Goal: Transaction & Acquisition: Purchase product/service

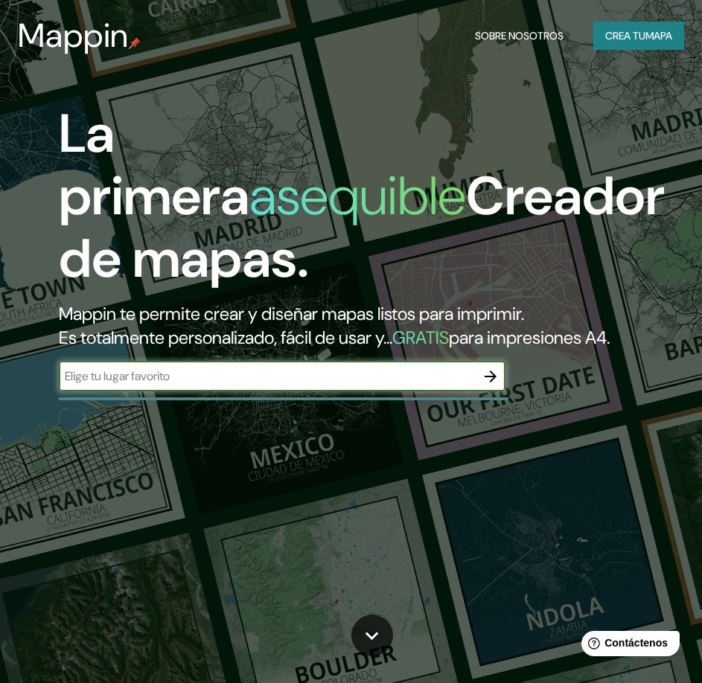
click at [214, 385] on input "text" at bounding box center [267, 376] width 417 height 17
type input "g"
click at [268, 532] on div "La primera asequible Creador de mapas. Mappin te permite crear y diseñar mapas …" at bounding box center [351, 341] width 702 height 683
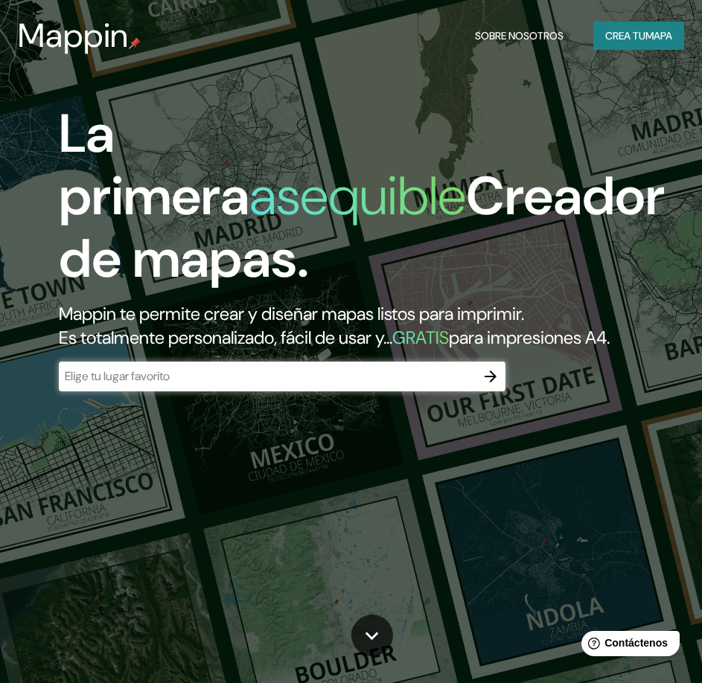
click at [222, 385] on input "text" at bounding box center [267, 376] width 417 height 17
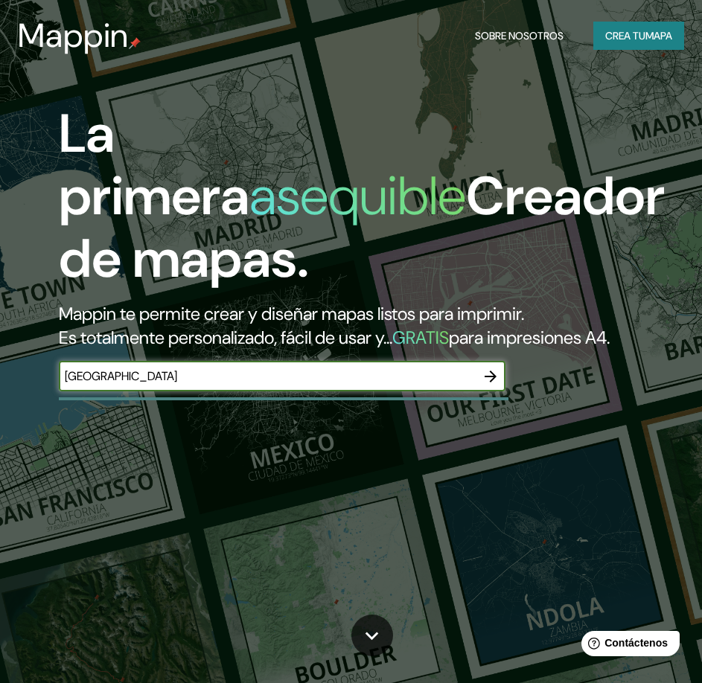
type input "guatemala"
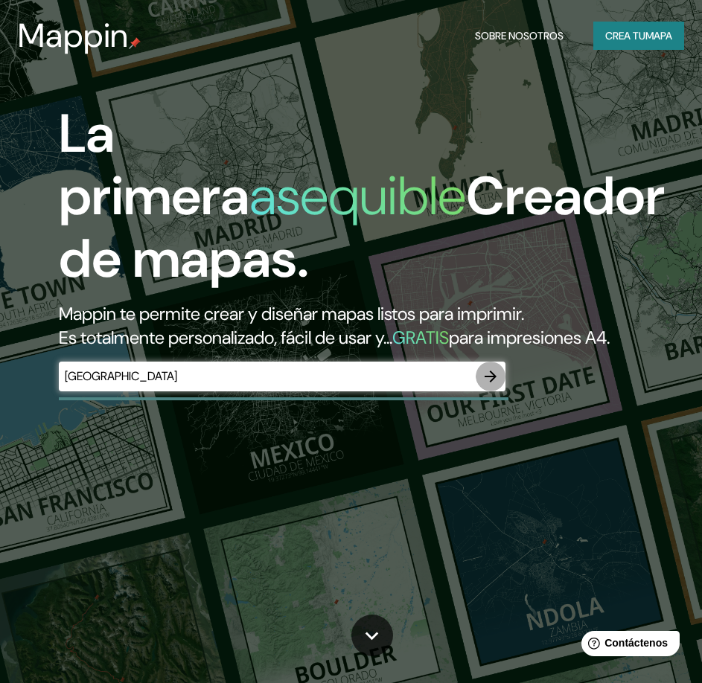
click at [485, 386] on icon "button" at bounding box center [491, 377] width 18 height 18
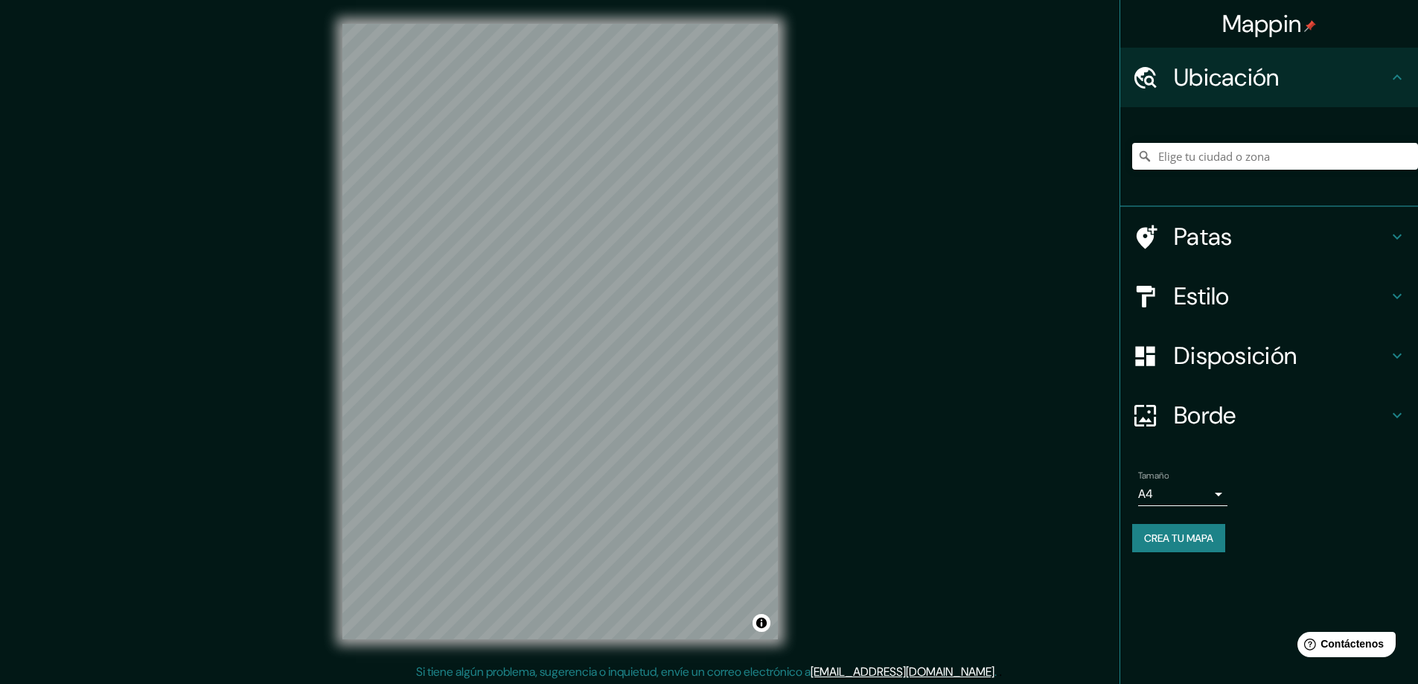
click at [712, 462] on div "© Mapbox © OpenStreetMap Improve this map" at bounding box center [560, 332] width 1277 height 616
click at [712, 234] on h4 "Patas" at bounding box center [1281, 237] width 214 height 30
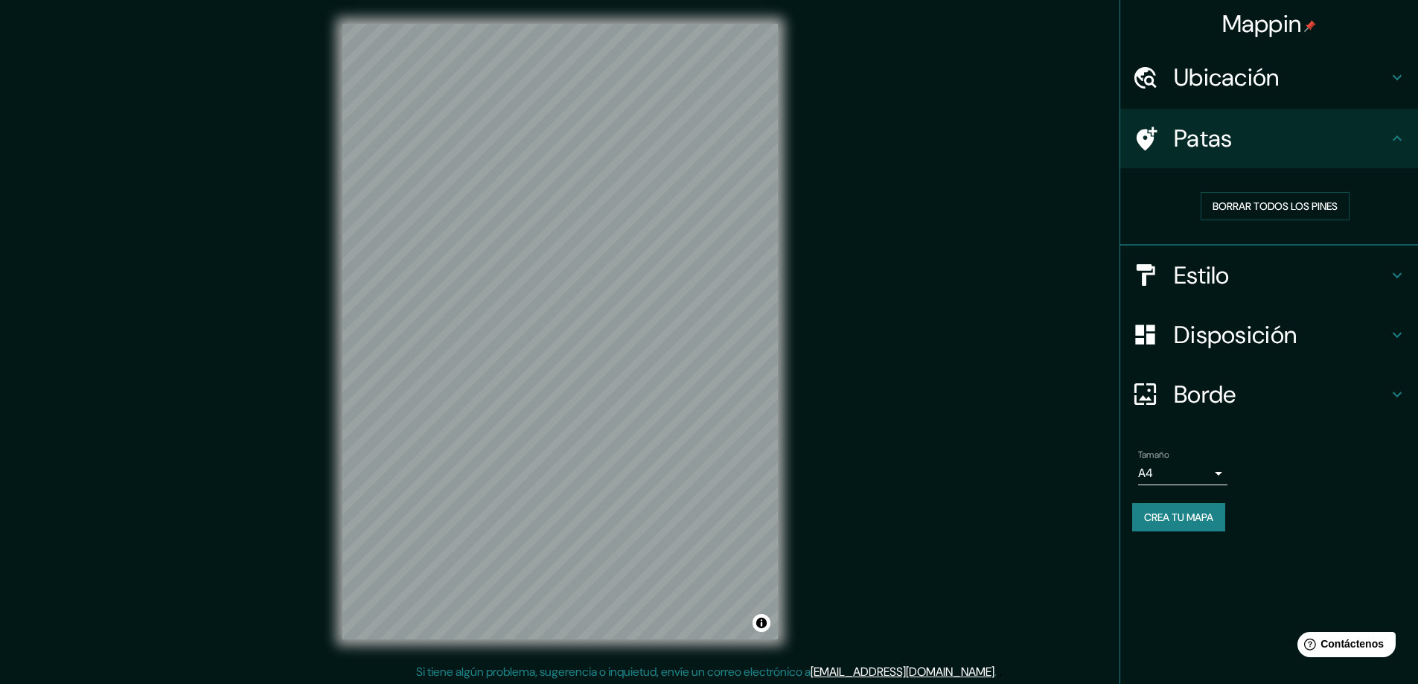
click at [712, 130] on h4 "Patas" at bounding box center [1281, 139] width 214 height 30
click at [712, 135] on icon at bounding box center [1397, 139] width 18 height 18
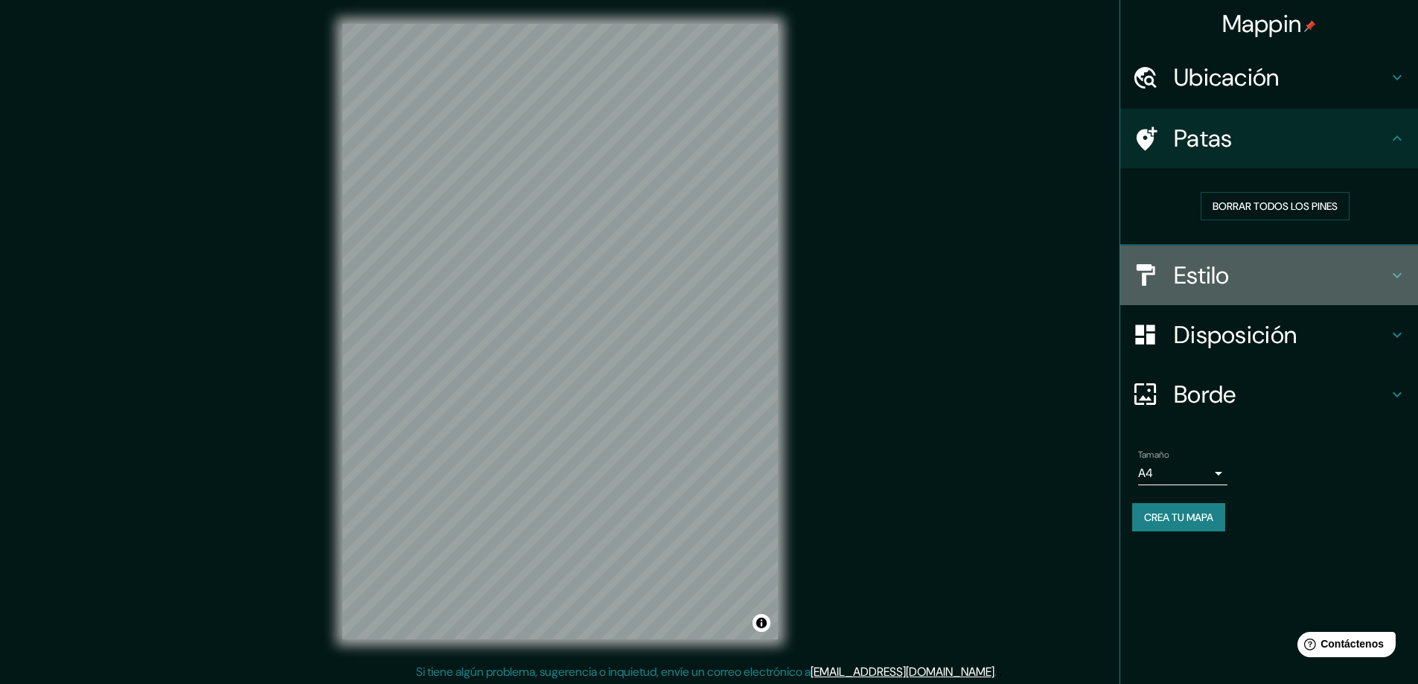
click at [712, 274] on h4 "Estilo" at bounding box center [1281, 276] width 214 height 30
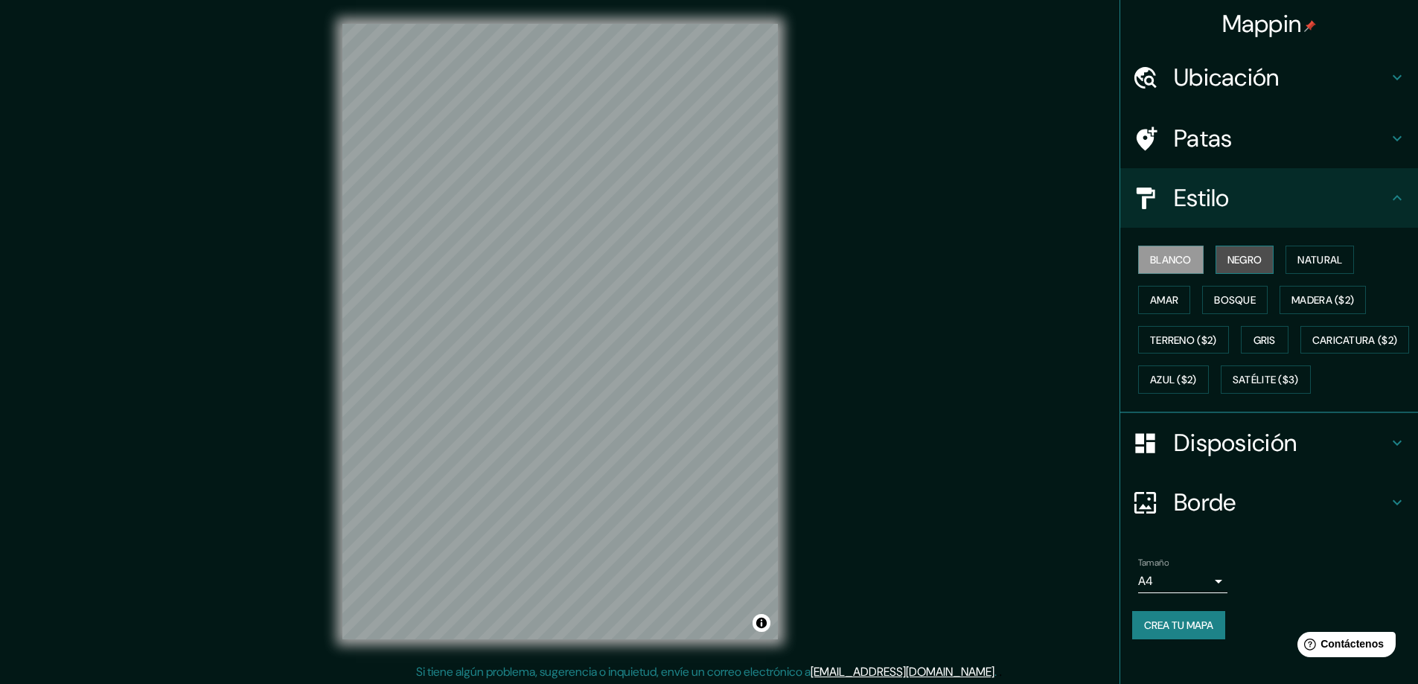
click at [712, 250] on font "Negro" at bounding box center [1245, 259] width 35 height 19
click at [712, 252] on font "Blanco" at bounding box center [1171, 259] width 42 height 19
click at [712, 256] on font "Natural" at bounding box center [1319, 259] width 45 height 13
click at [712, 298] on font "Amar" at bounding box center [1164, 299] width 28 height 13
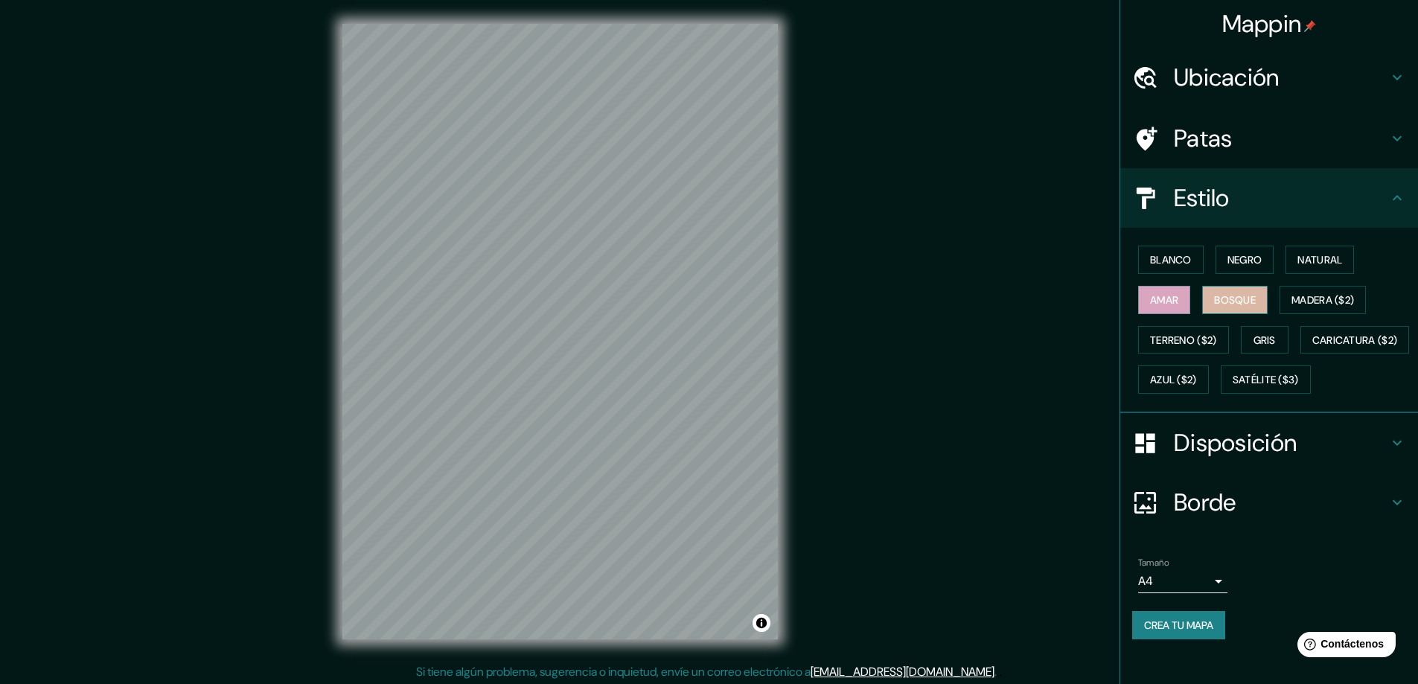
click at [712, 296] on font "Bosque" at bounding box center [1235, 299] width 42 height 13
click at [712, 293] on font "Madera ($2)" at bounding box center [1323, 299] width 63 height 13
click at [712, 342] on font "Terreno ($2)" at bounding box center [1183, 339] width 67 height 13
click at [712, 341] on font "Gris" at bounding box center [1265, 339] width 22 height 13
click at [712, 256] on font "Blanco" at bounding box center [1171, 259] width 42 height 13
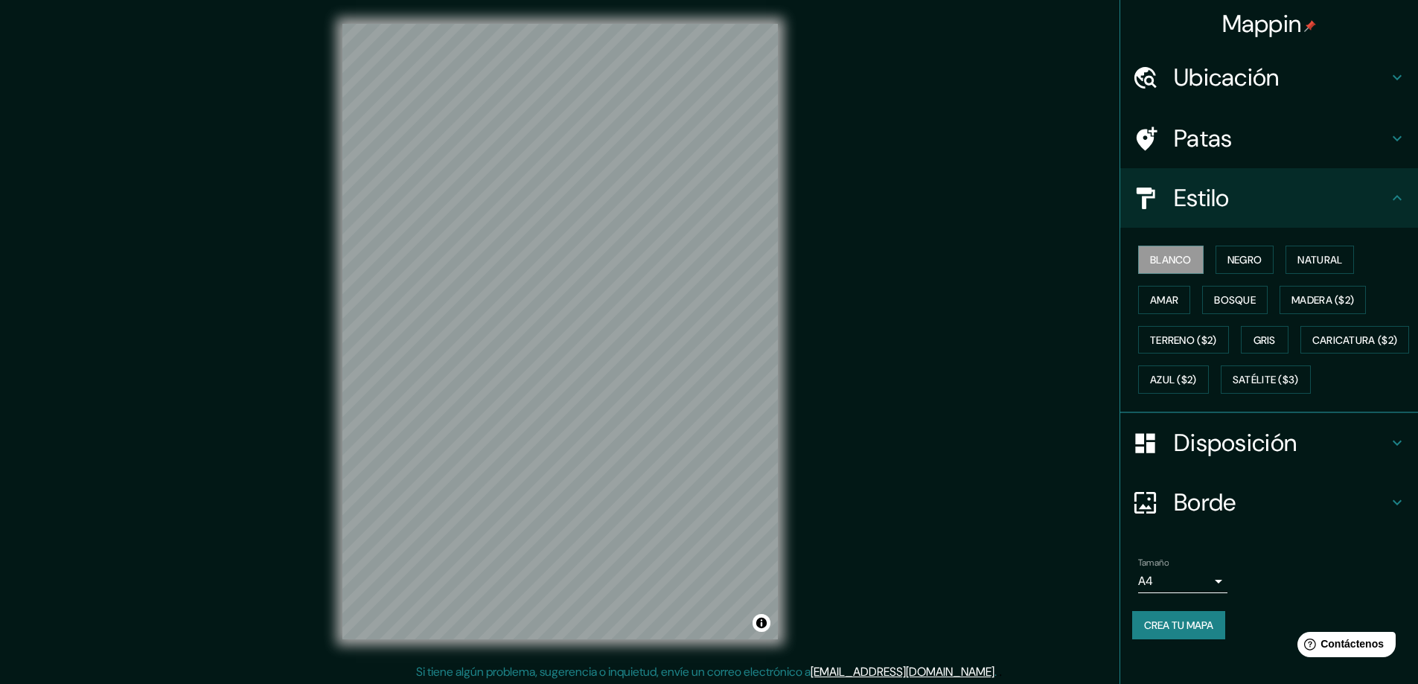
scroll to position [13, 0]
click at [712, 387] on font "Satélite ($3)" at bounding box center [1266, 380] width 66 height 13
click at [712, 253] on font "Blanco" at bounding box center [1171, 259] width 42 height 13
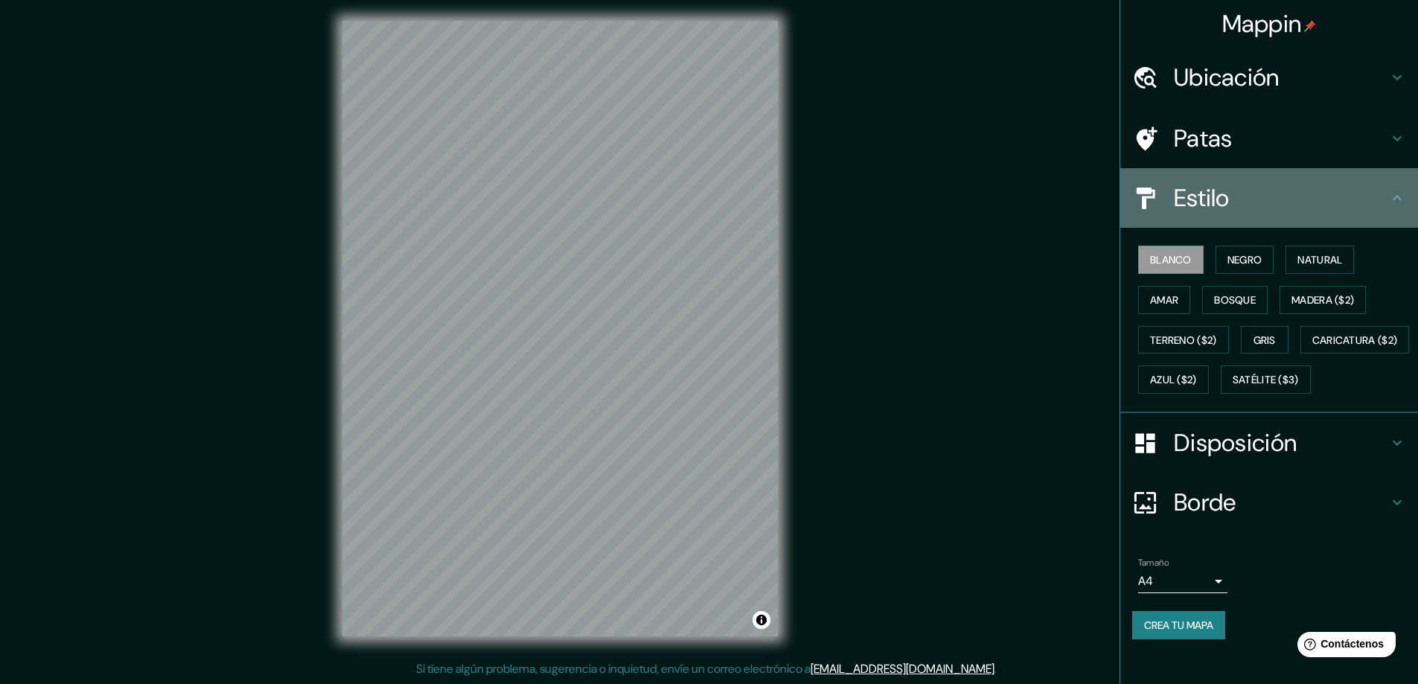
click at [712, 183] on h4 "Estilo" at bounding box center [1281, 198] width 214 height 30
click at [712, 189] on icon at bounding box center [1397, 198] width 18 height 18
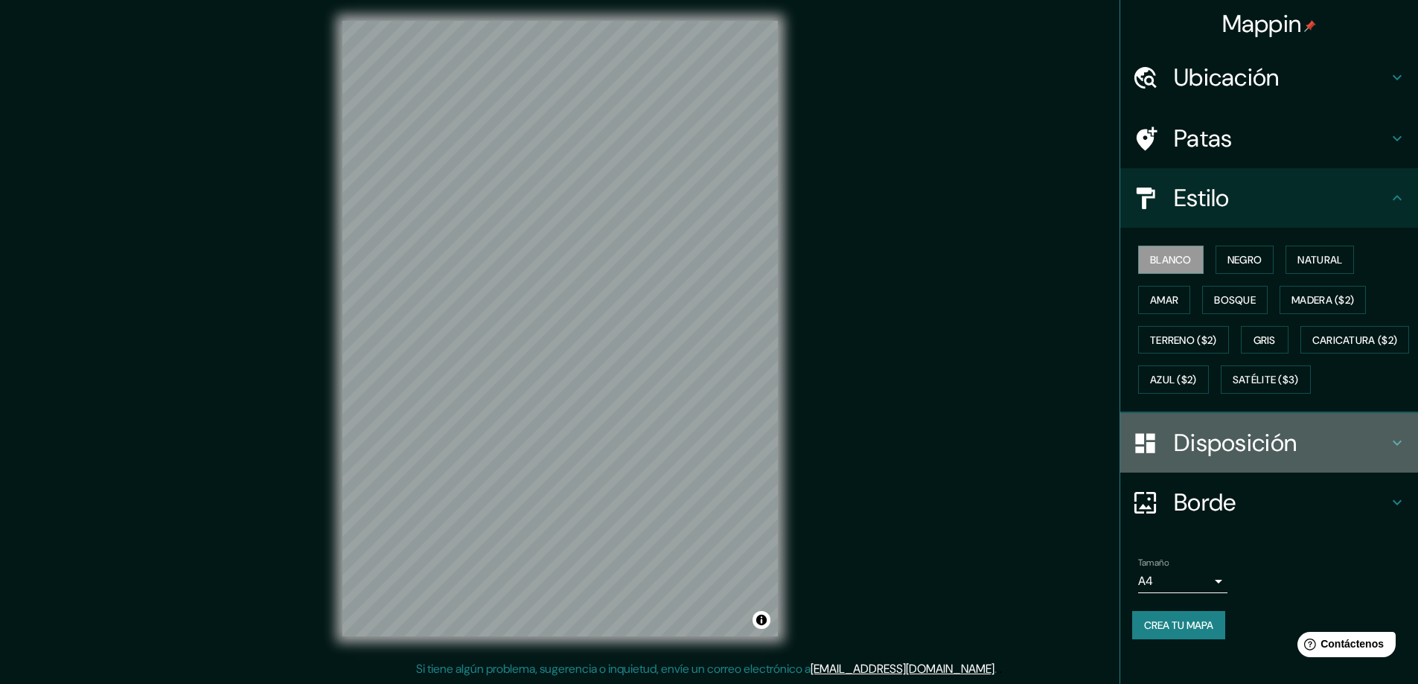
click at [712, 458] on h4 "Disposición" at bounding box center [1281, 443] width 214 height 30
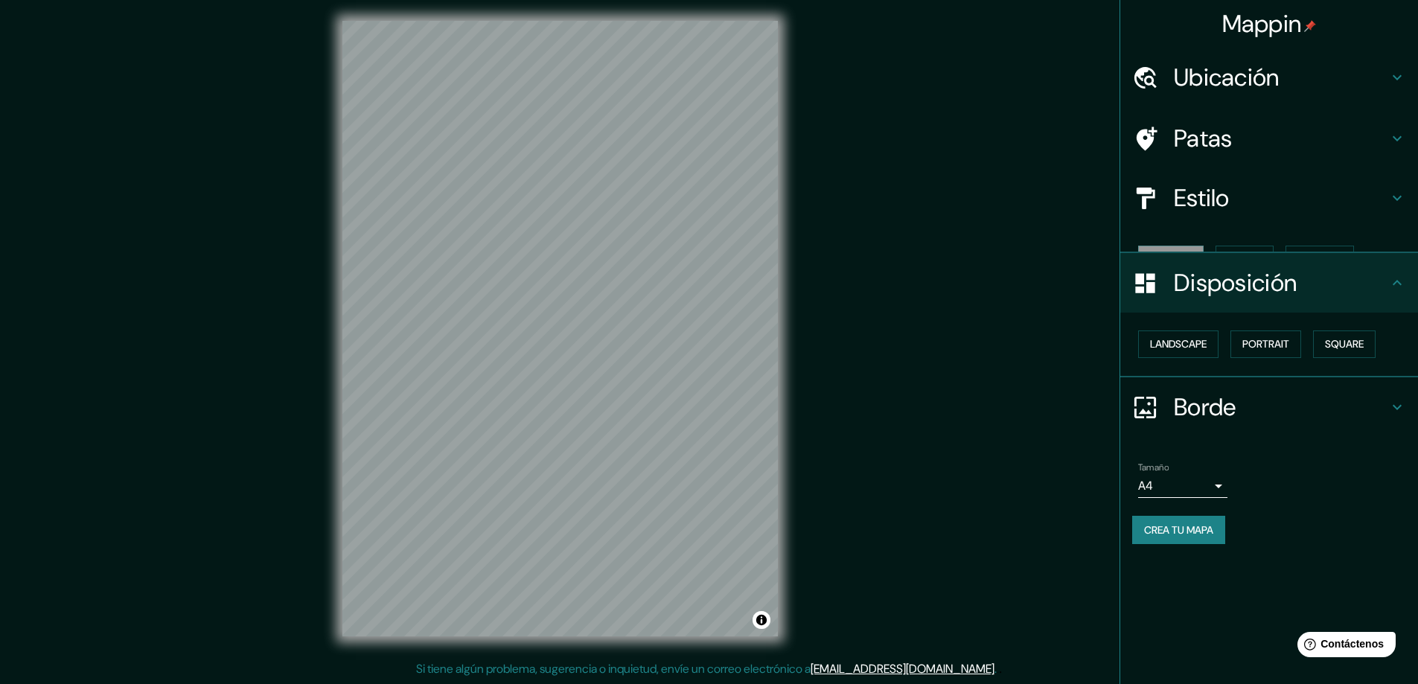
scroll to position [0, 0]
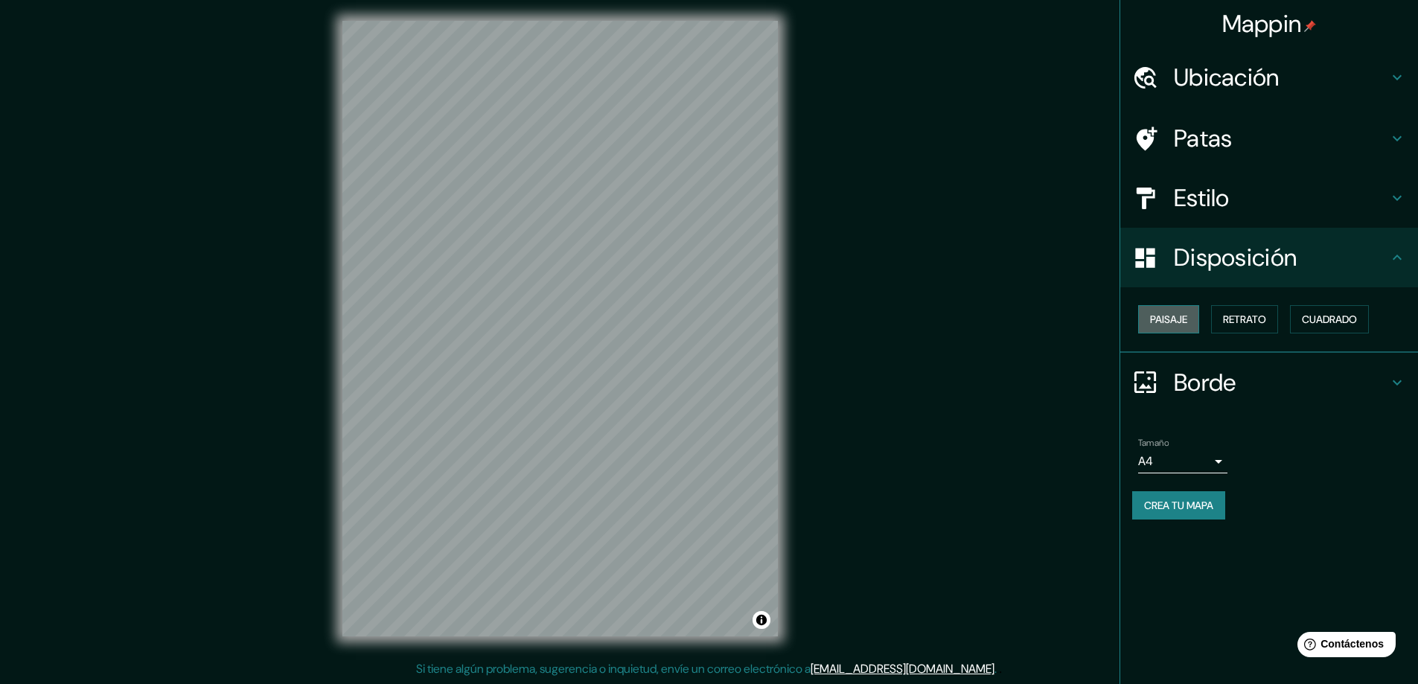
click at [712, 320] on font "Paisaje" at bounding box center [1168, 319] width 37 height 13
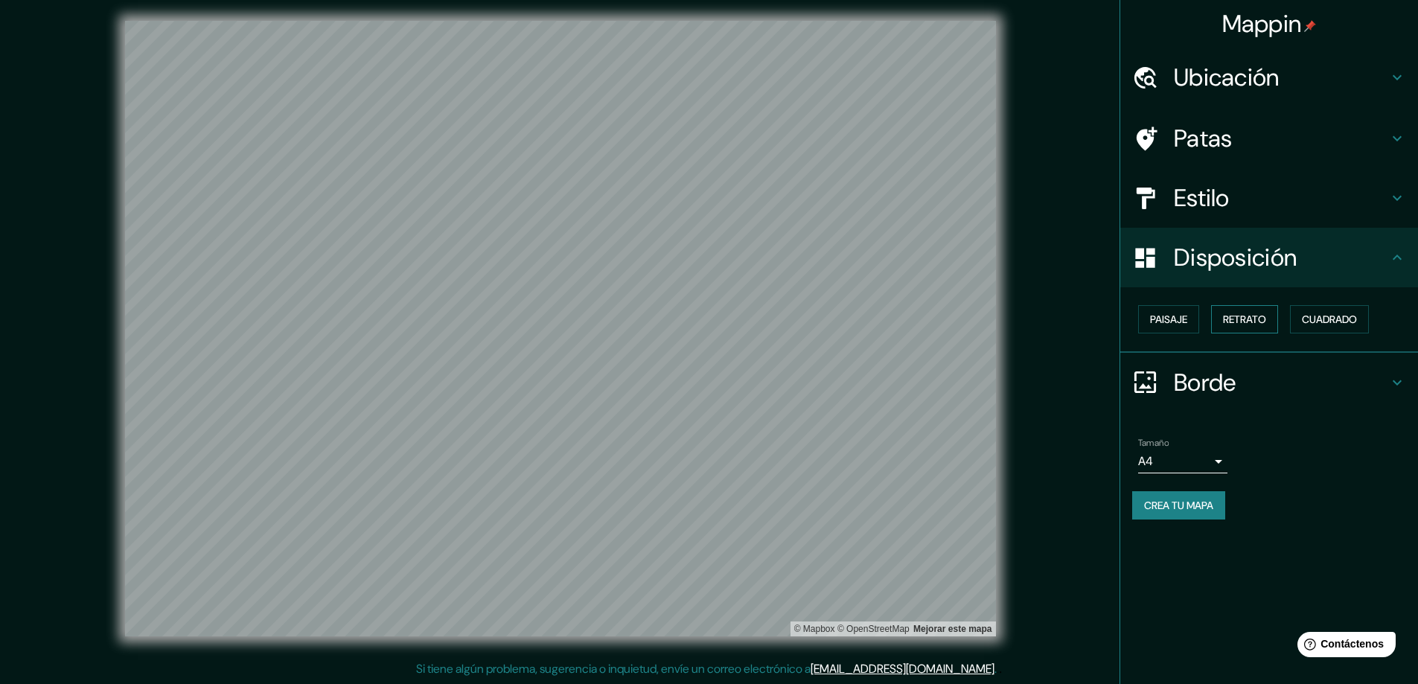
click at [712, 316] on font "Retrato" at bounding box center [1244, 319] width 43 height 13
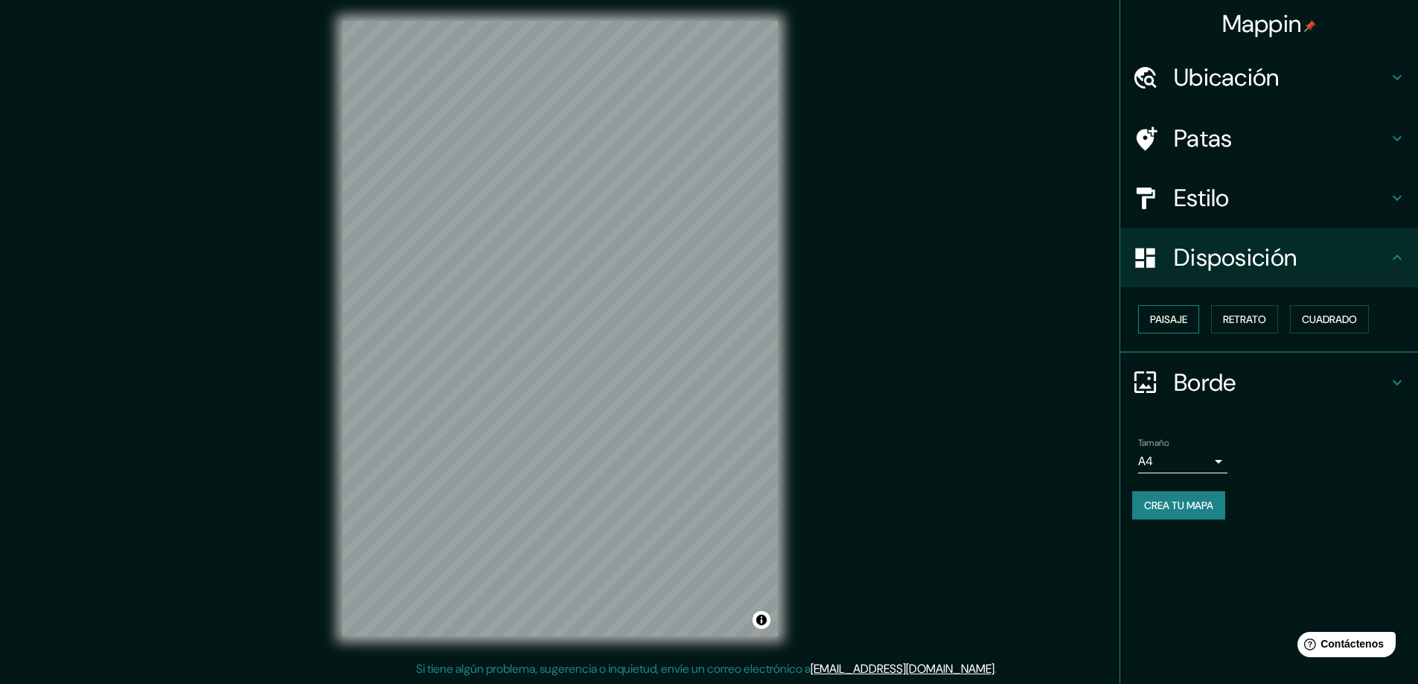
click at [712, 317] on font "Paisaje" at bounding box center [1168, 319] width 37 height 13
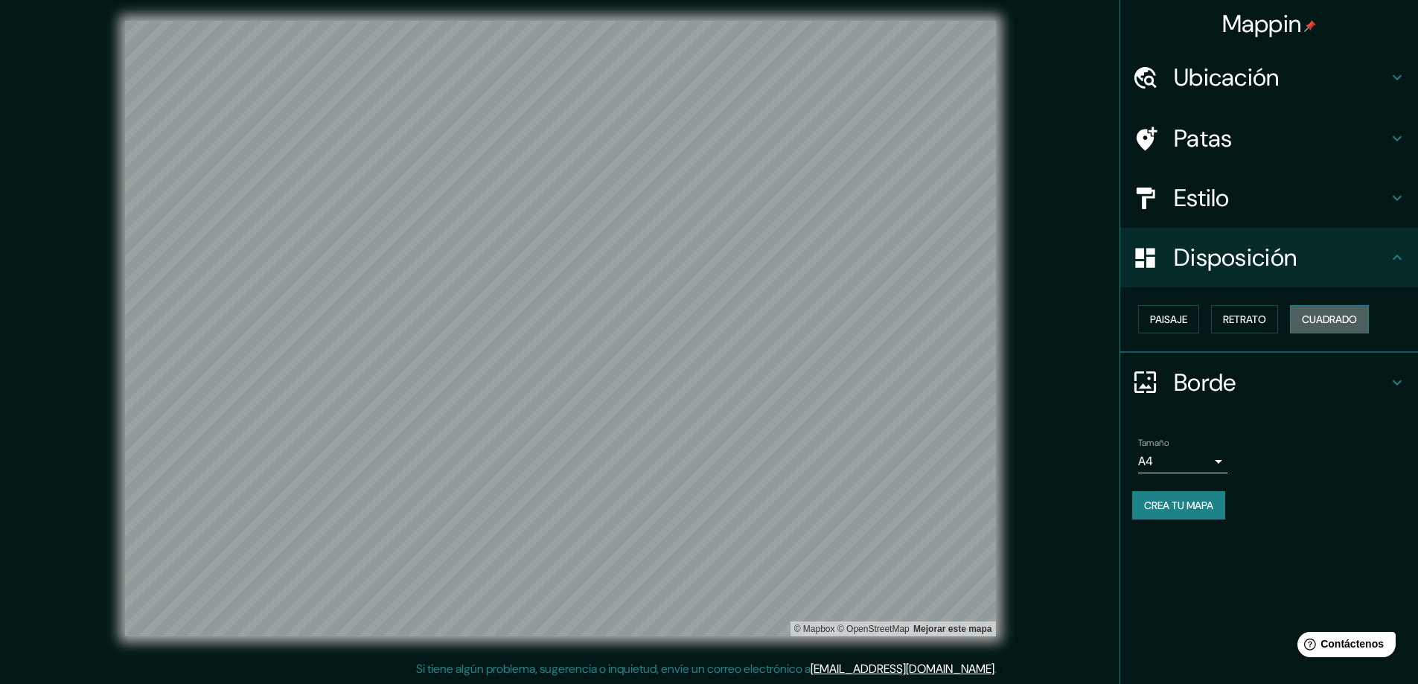
click at [712, 319] on font "Cuadrado" at bounding box center [1329, 319] width 55 height 13
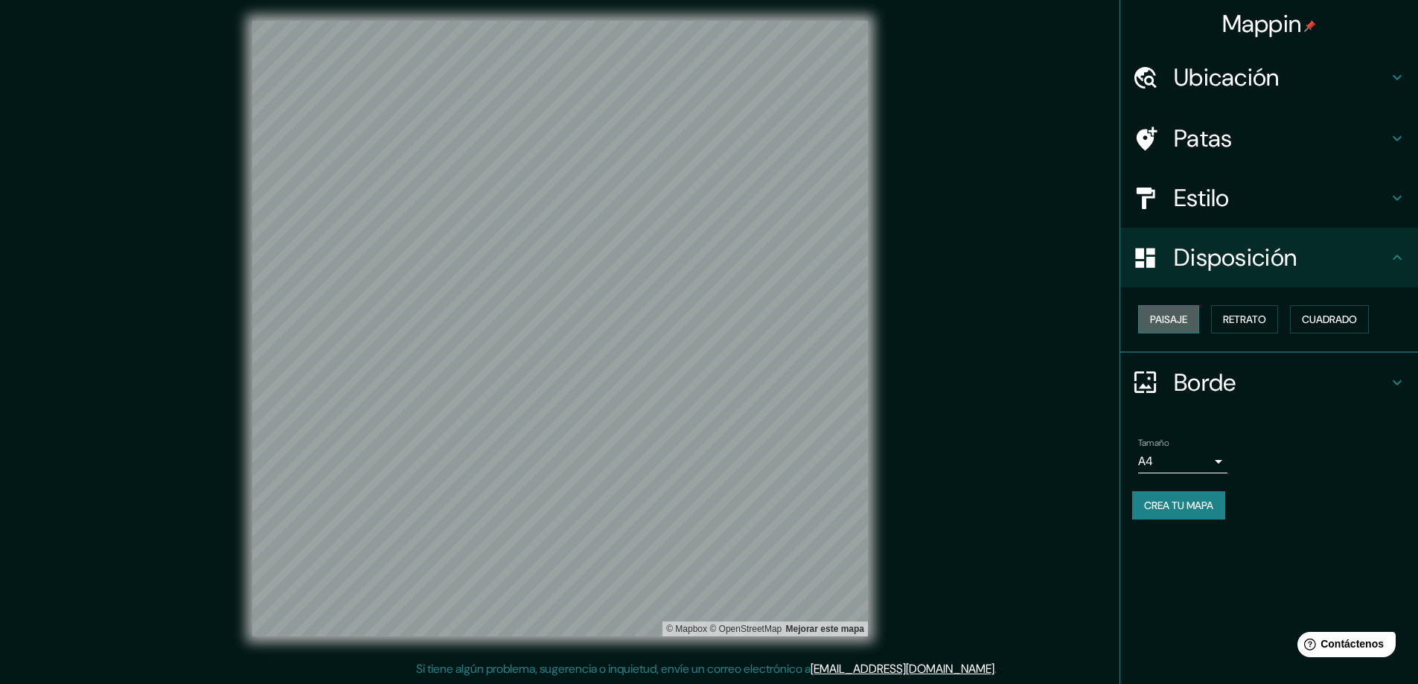
click at [712, 311] on font "Paisaje" at bounding box center [1168, 319] width 37 height 19
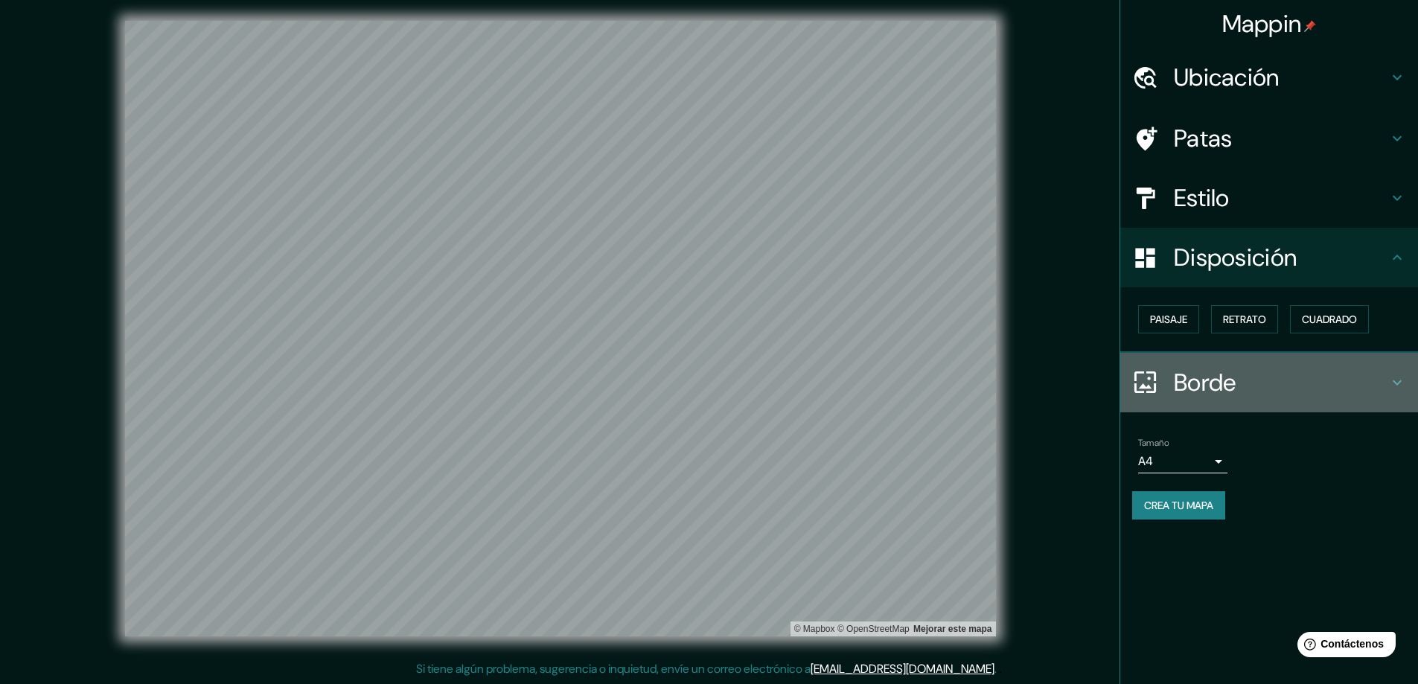
click at [712, 387] on h4 "Borde" at bounding box center [1281, 383] width 214 height 30
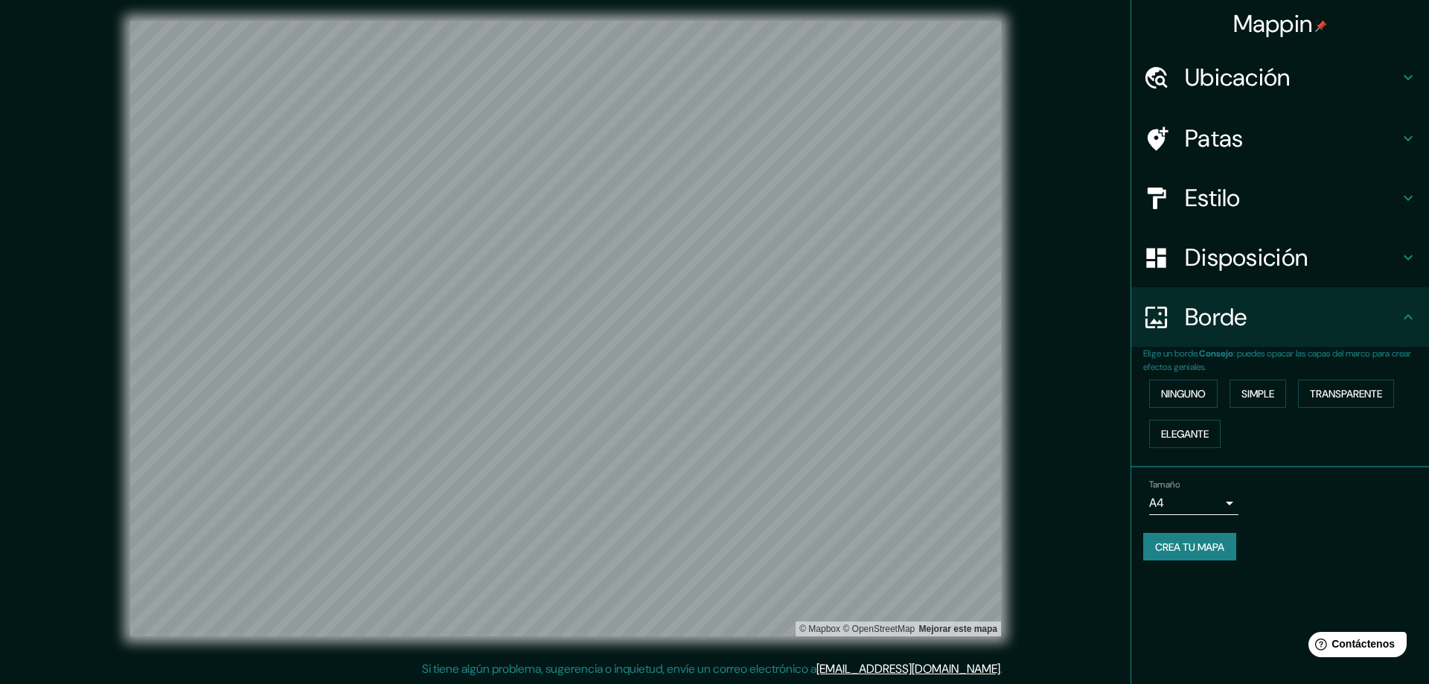
click at [712, 491] on body "Mappin Ubicación Patas Estilo Disposición Borde Elige un borde. Consejo : puede…" at bounding box center [714, 339] width 1429 height 684
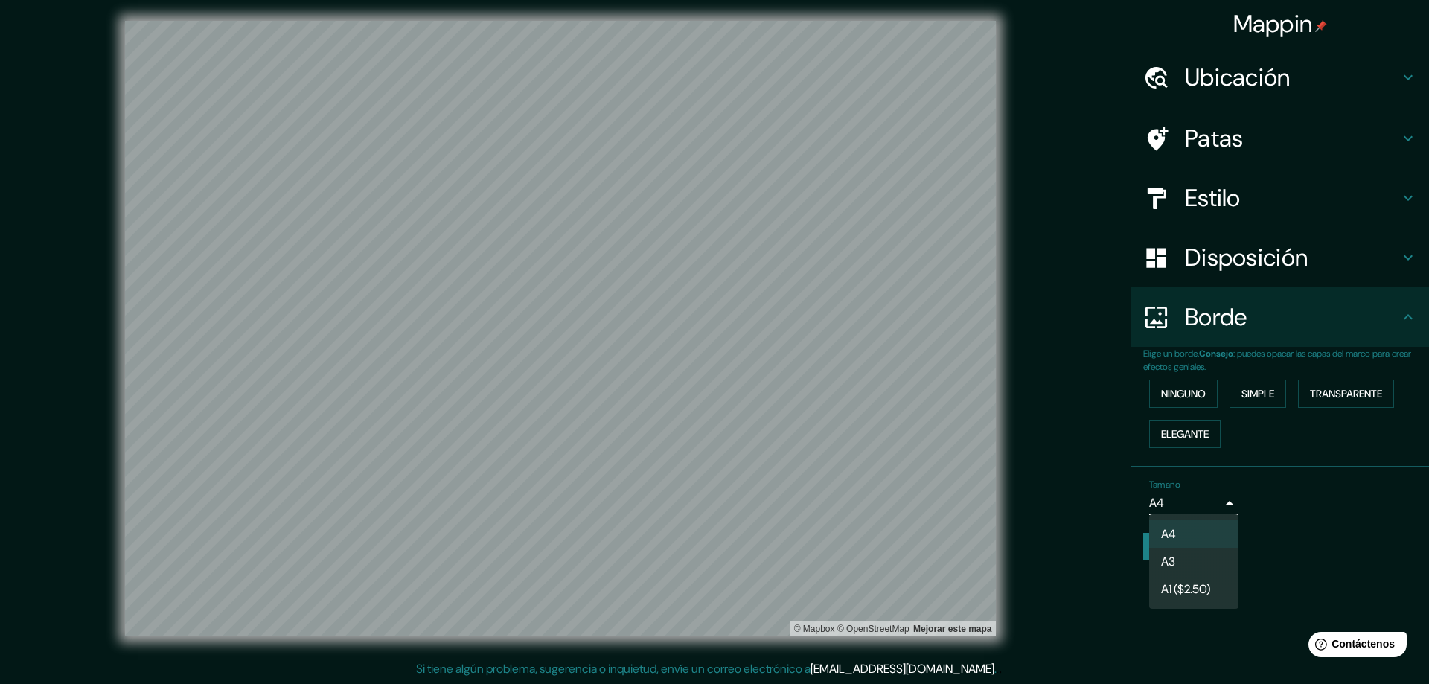
click at [712, 565] on li "A3" at bounding box center [1193, 562] width 89 height 28
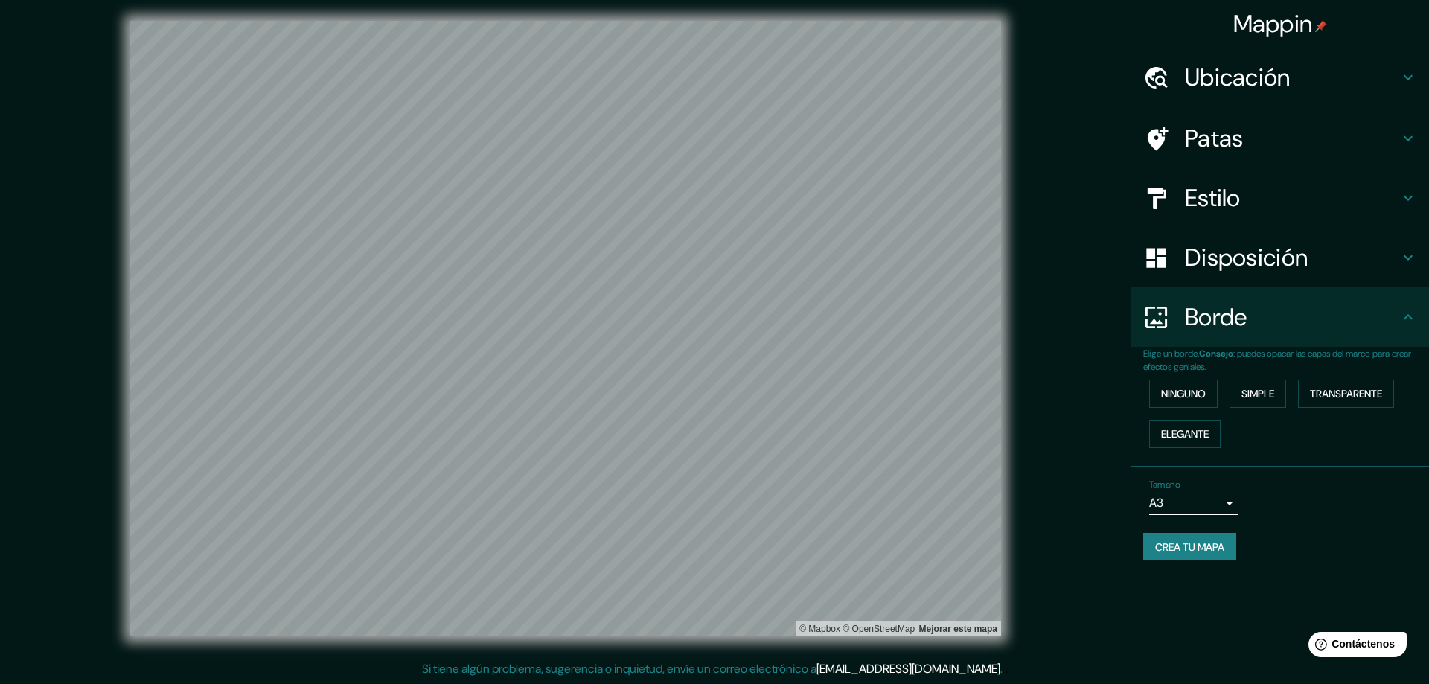
click at [712, 504] on body "Mappin Ubicación Patas Estilo Disposición Borde Elige un borde. Consejo : puede…" at bounding box center [714, 339] width 1429 height 684
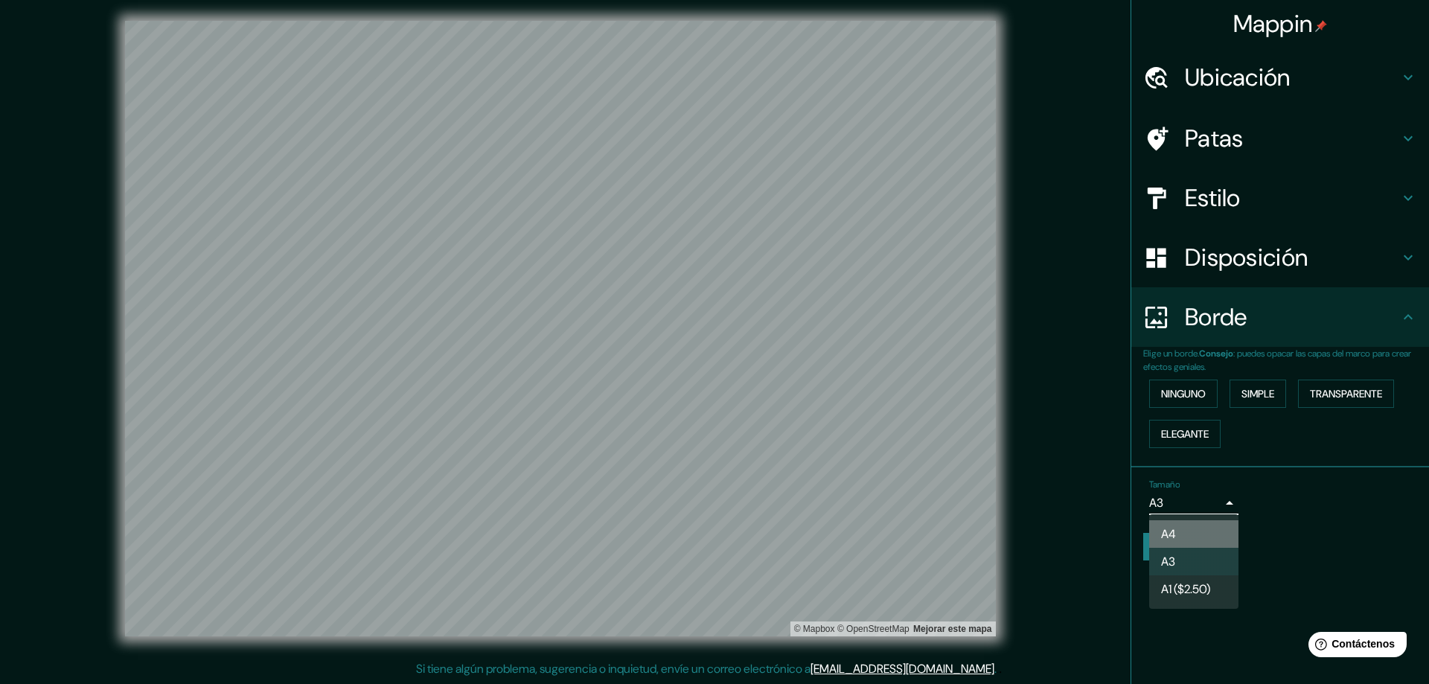
click at [712, 527] on li "A4" at bounding box center [1193, 534] width 89 height 28
type input "single"
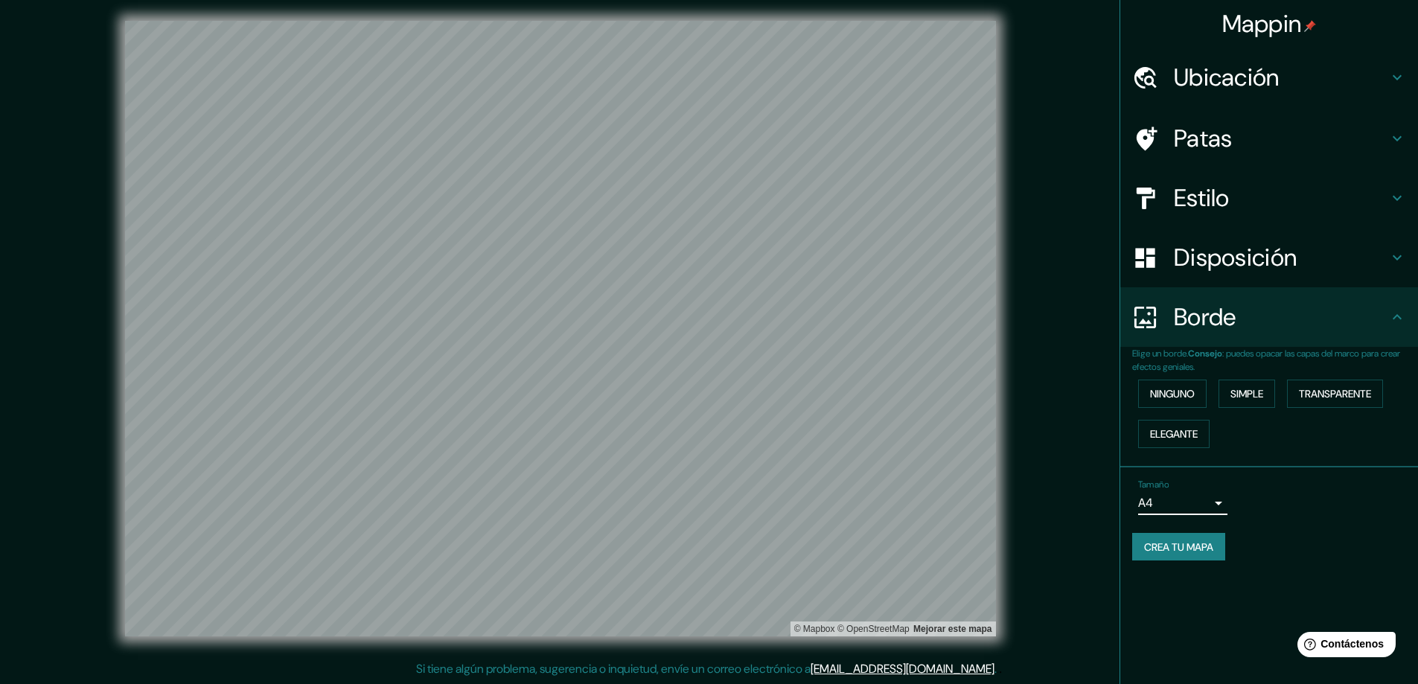
click at [712, 527] on div "Tamaño A4 single Crea tu mapa" at bounding box center [1269, 523] width 274 height 100
click at [712, 392] on font "Simple" at bounding box center [1247, 393] width 33 height 13
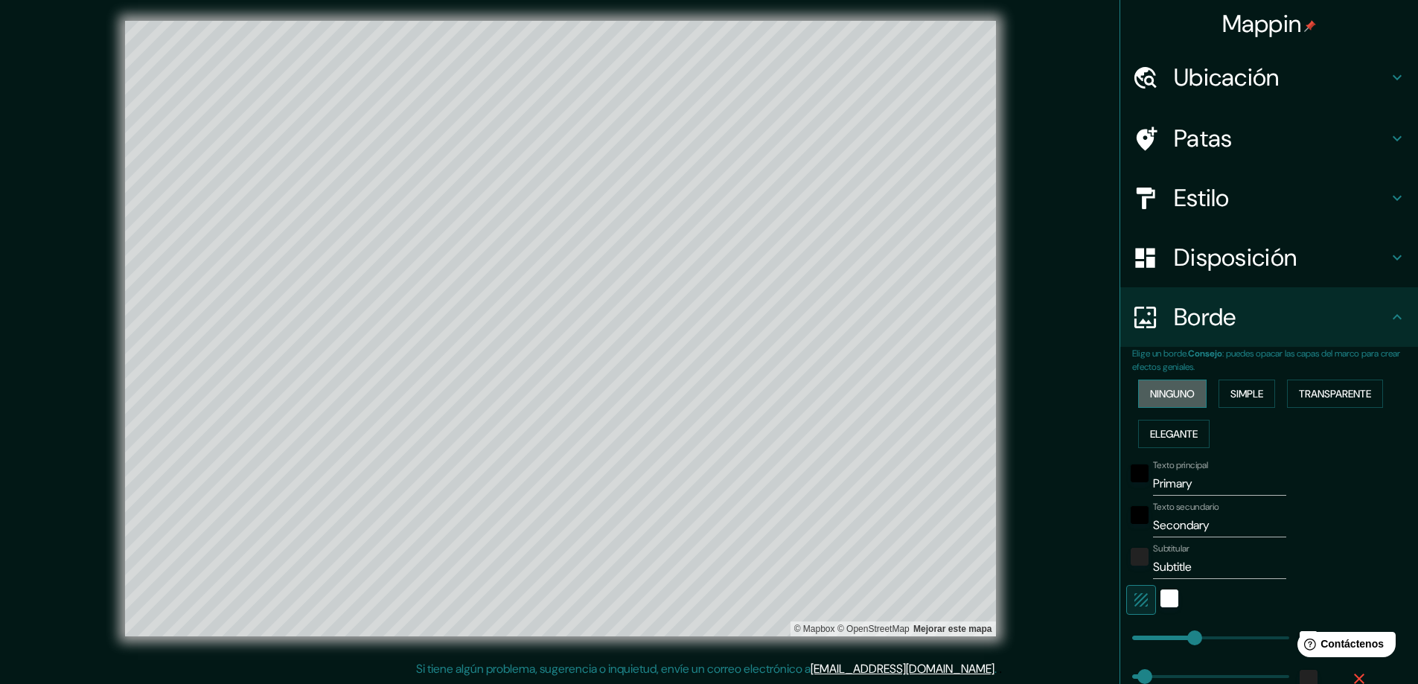
click at [712, 383] on button "Ninguno" at bounding box center [1172, 394] width 68 height 28
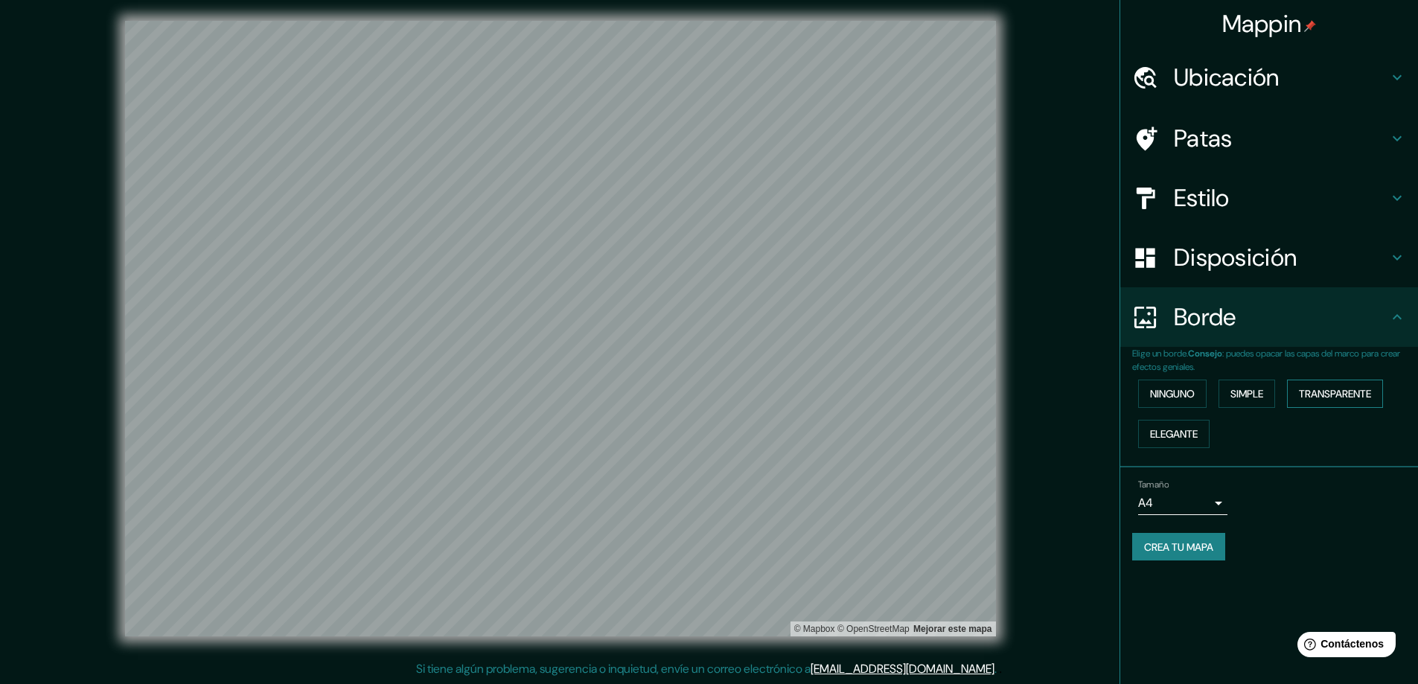
click at [712, 400] on font "Transparente" at bounding box center [1335, 393] width 72 height 13
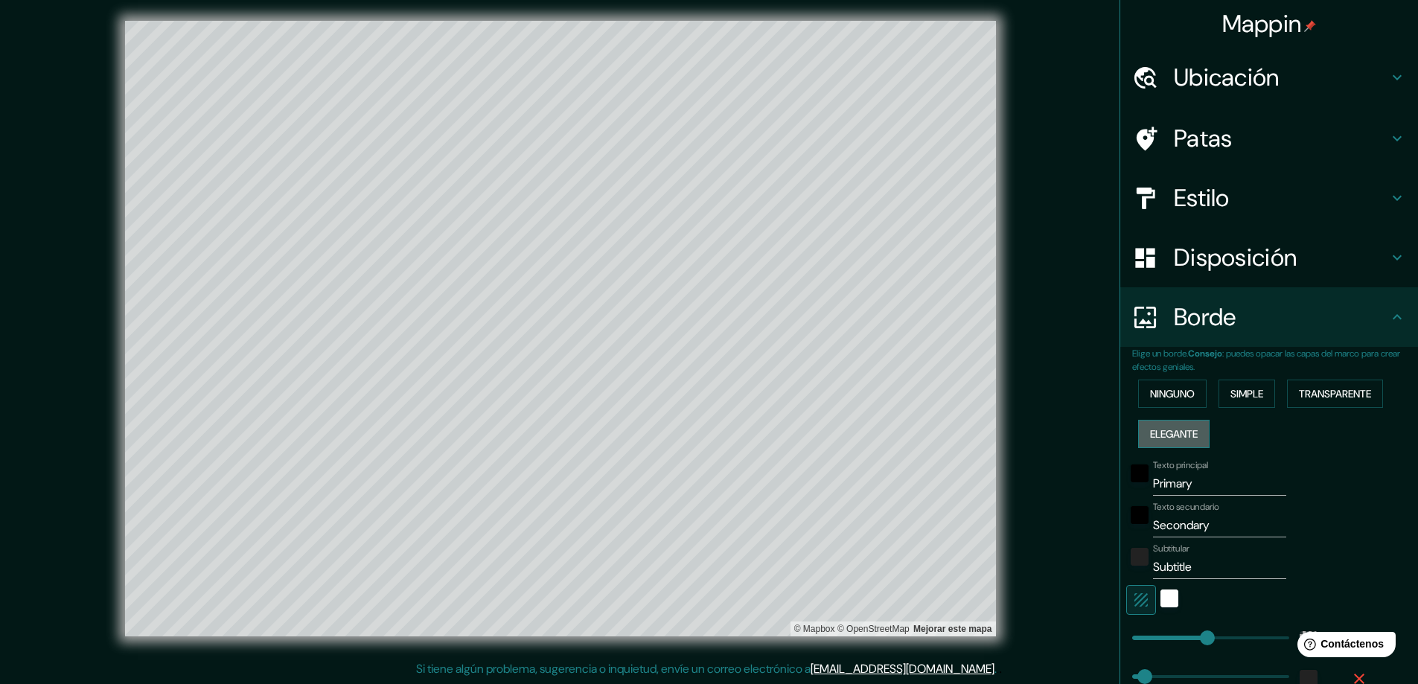
click at [712, 435] on font "Elegante" at bounding box center [1174, 433] width 48 height 13
type input "94"
type input "47"
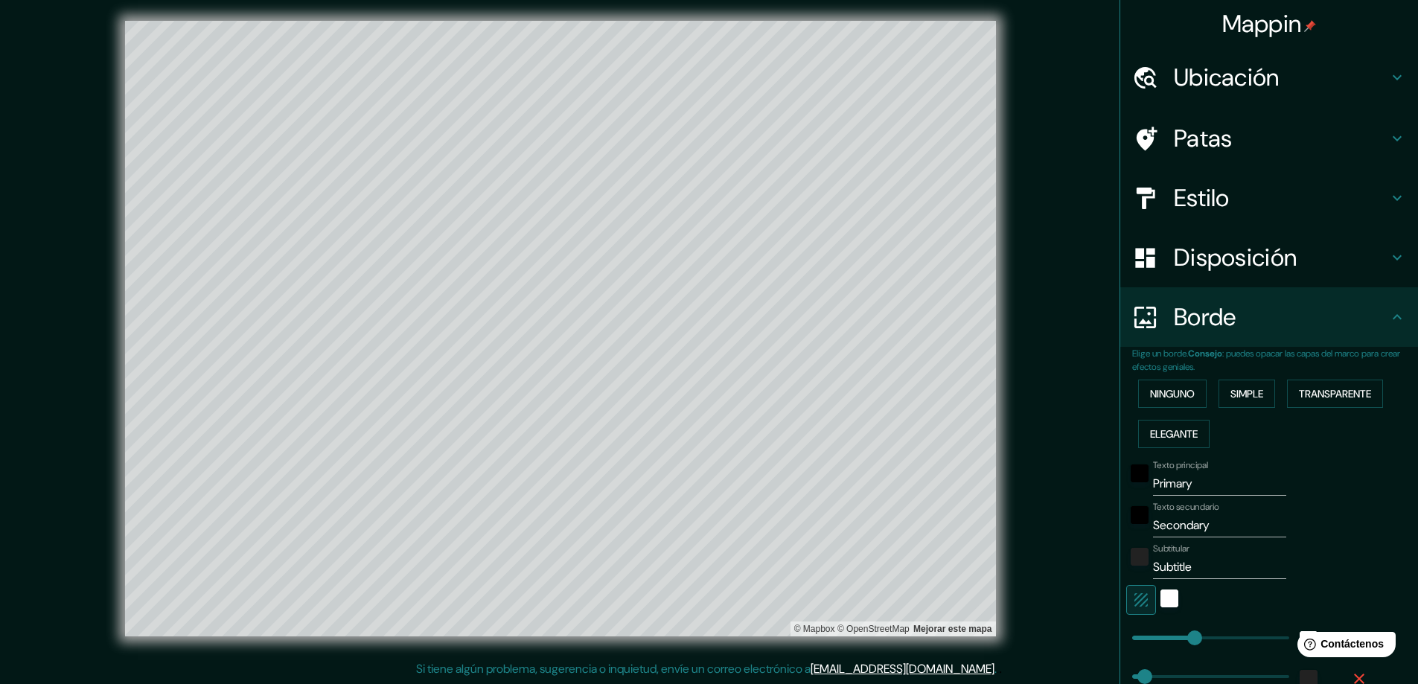
type input "94"
type input "47"
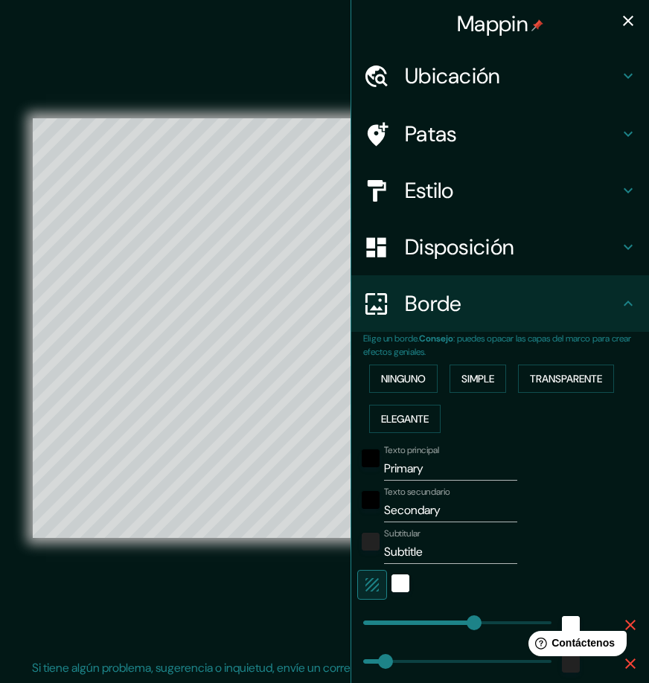
click at [623, 19] on icon "button" at bounding box center [628, 21] width 10 height 10
type input "94"
type input "47"
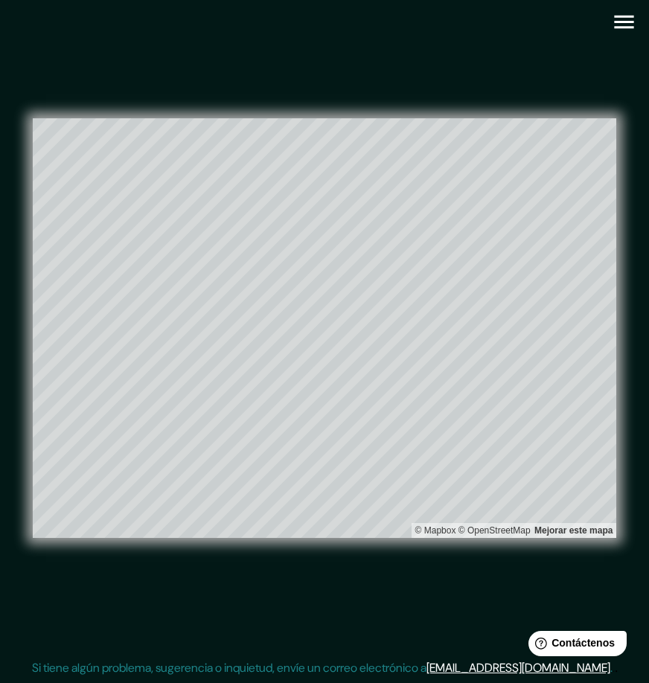
type input "94"
type input "47"
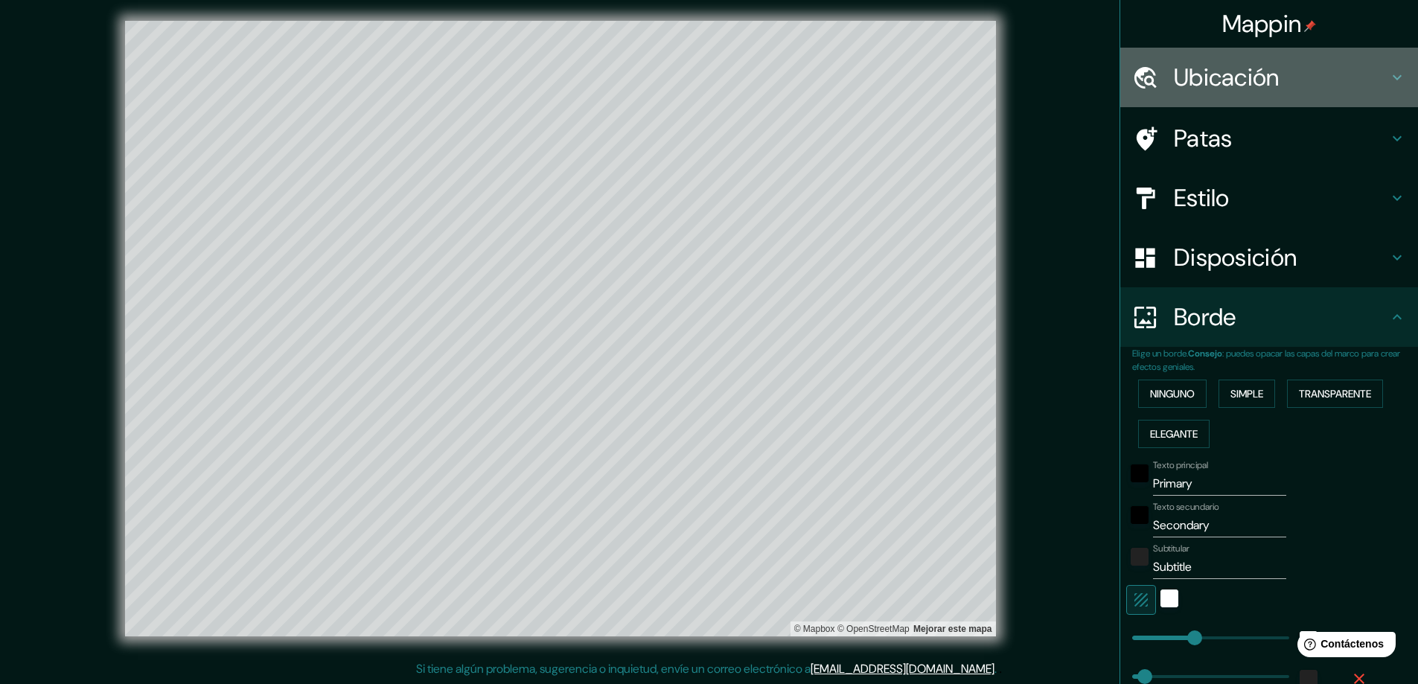
click at [712, 78] on font "Ubicación" at bounding box center [1227, 77] width 106 height 31
type input "94"
type input "47"
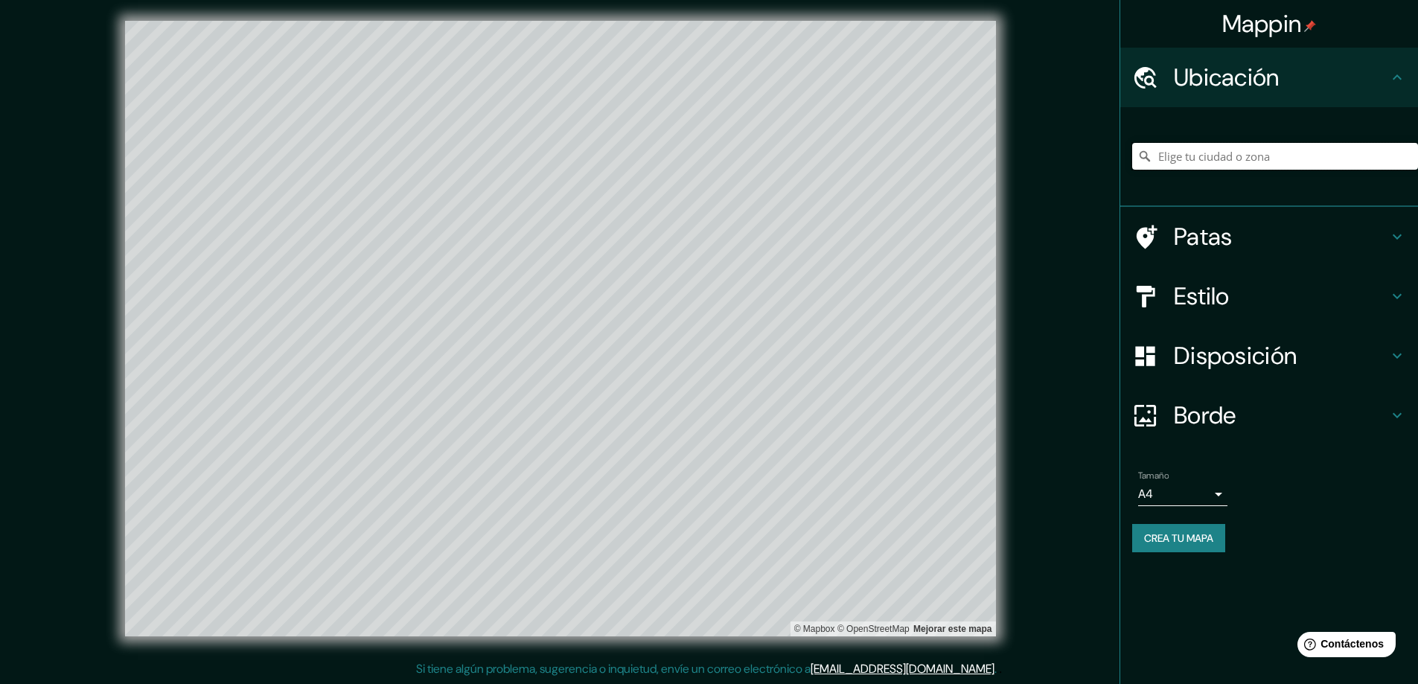
click at [712, 154] on input "Elige tu ciudad o zona" at bounding box center [1275, 156] width 286 height 27
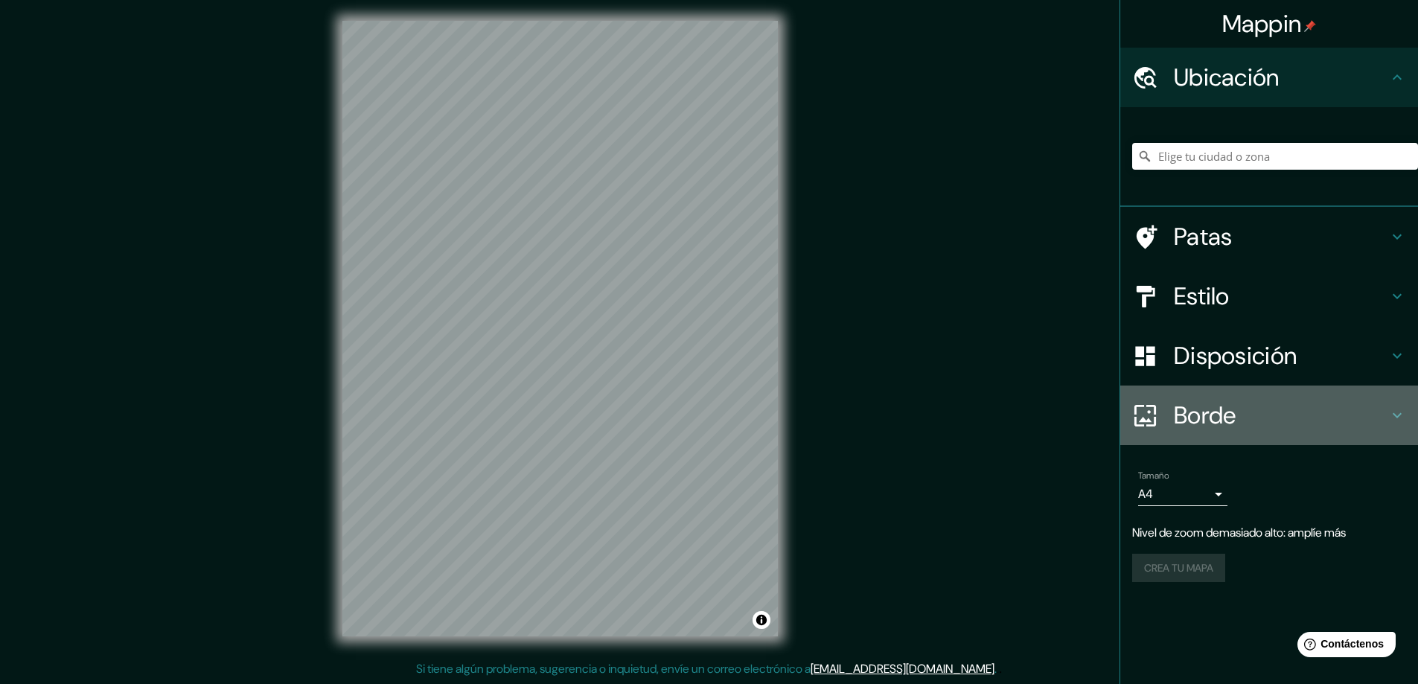
click at [1289, 412] on h4 "Borde" at bounding box center [1281, 415] width 214 height 30
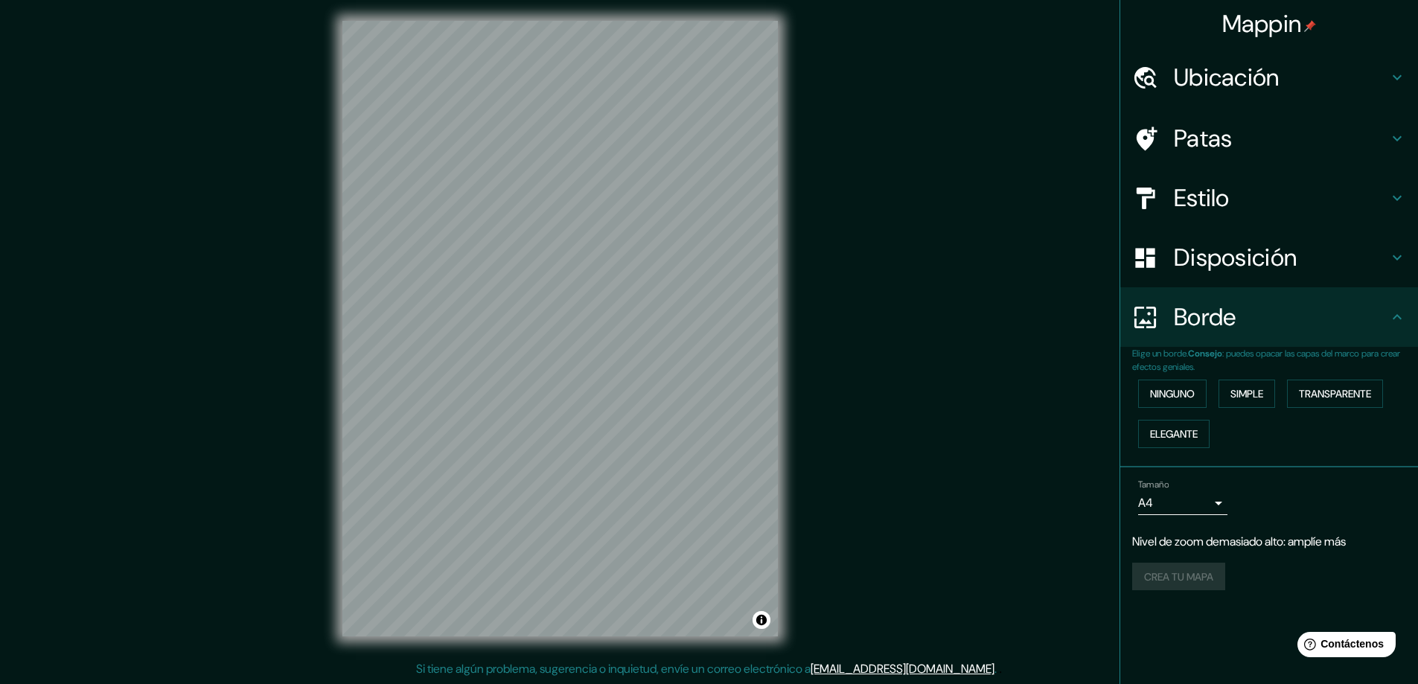
click at [1283, 263] on font "Disposición" at bounding box center [1235, 257] width 123 height 31
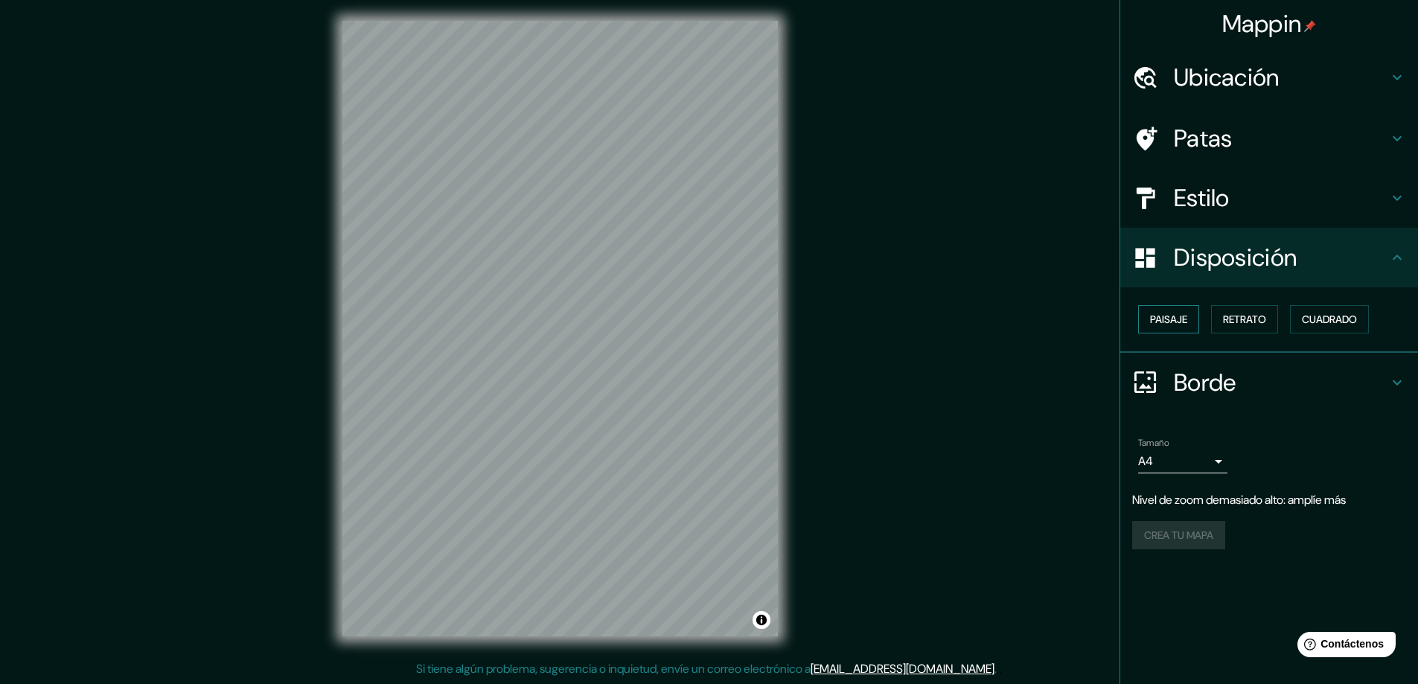
click at [1169, 325] on font "Paisaje" at bounding box center [1168, 319] width 37 height 13
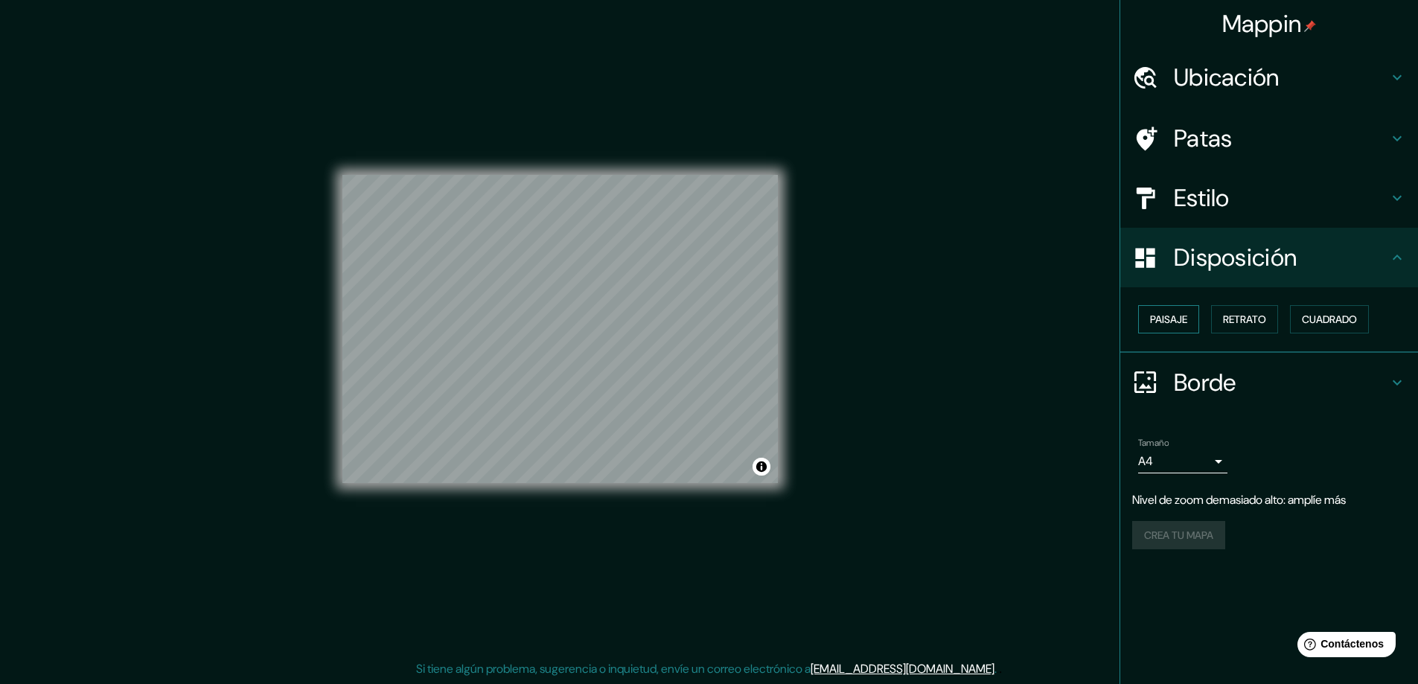
click at [1167, 322] on font "Paisaje" at bounding box center [1168, 319] width 37 height 13
click at [1260, 310] on font "Retrato" at bounding box center [1244, 319] width 43 height 19
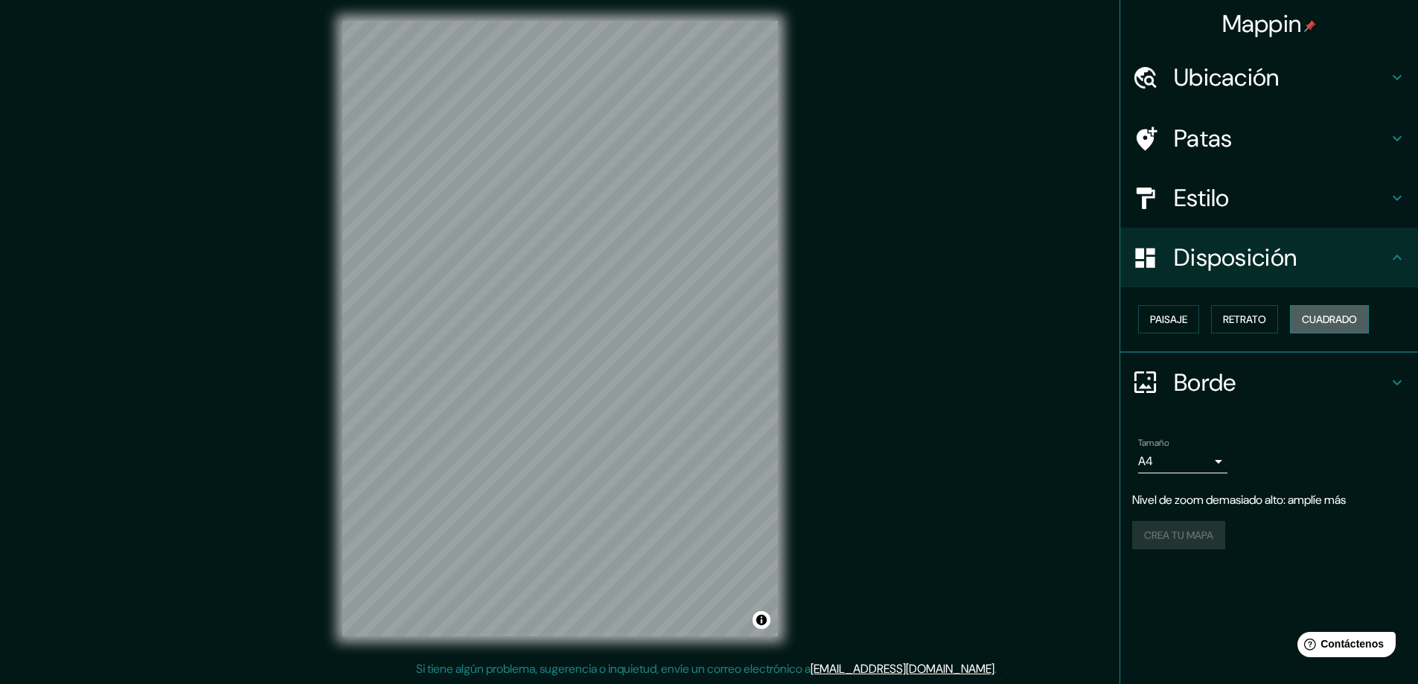
click at [1341, 325] on font "Cuadrado" at bounding box center [1329, 319] width 55 height 13
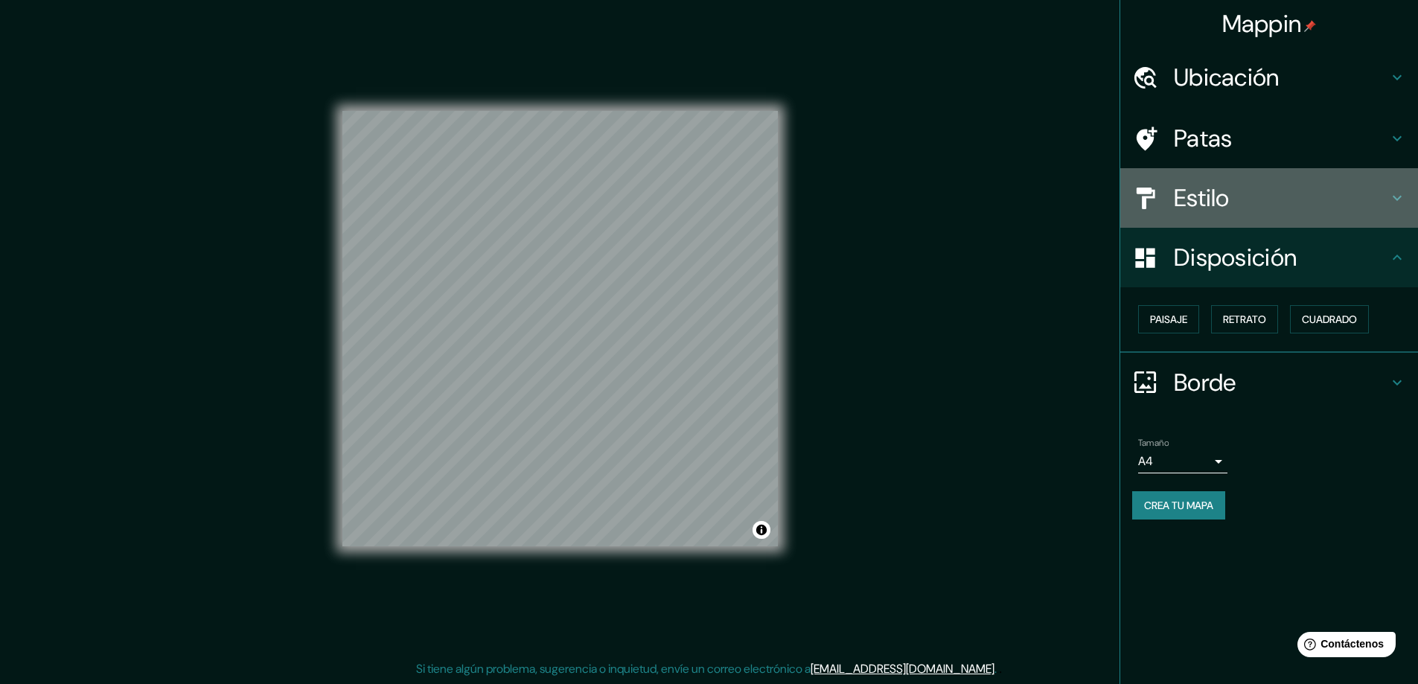
click at [1296, 203] on h4 "Estilo" at bounding box center [1281, 198] width 214 height 30
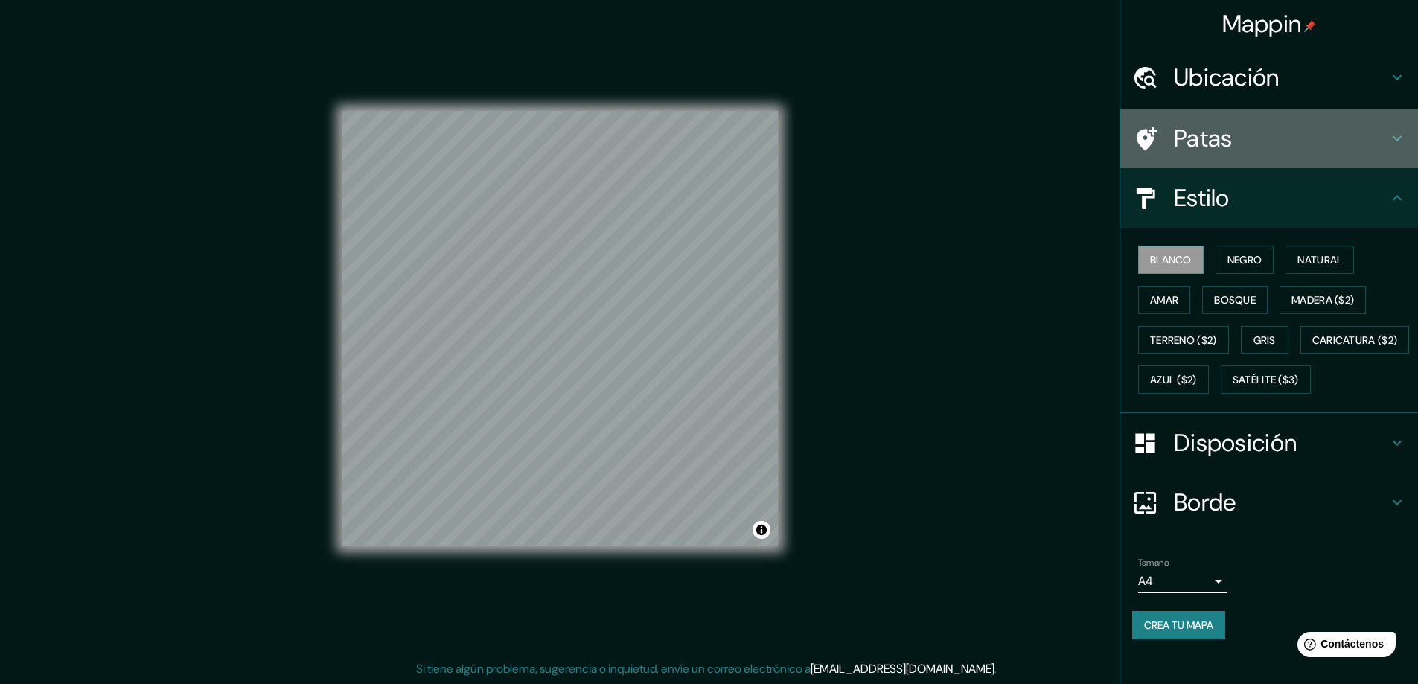
click at [1343, 150] on h4 "Patas" at bounding box center [1281, 139] width 214 height 30
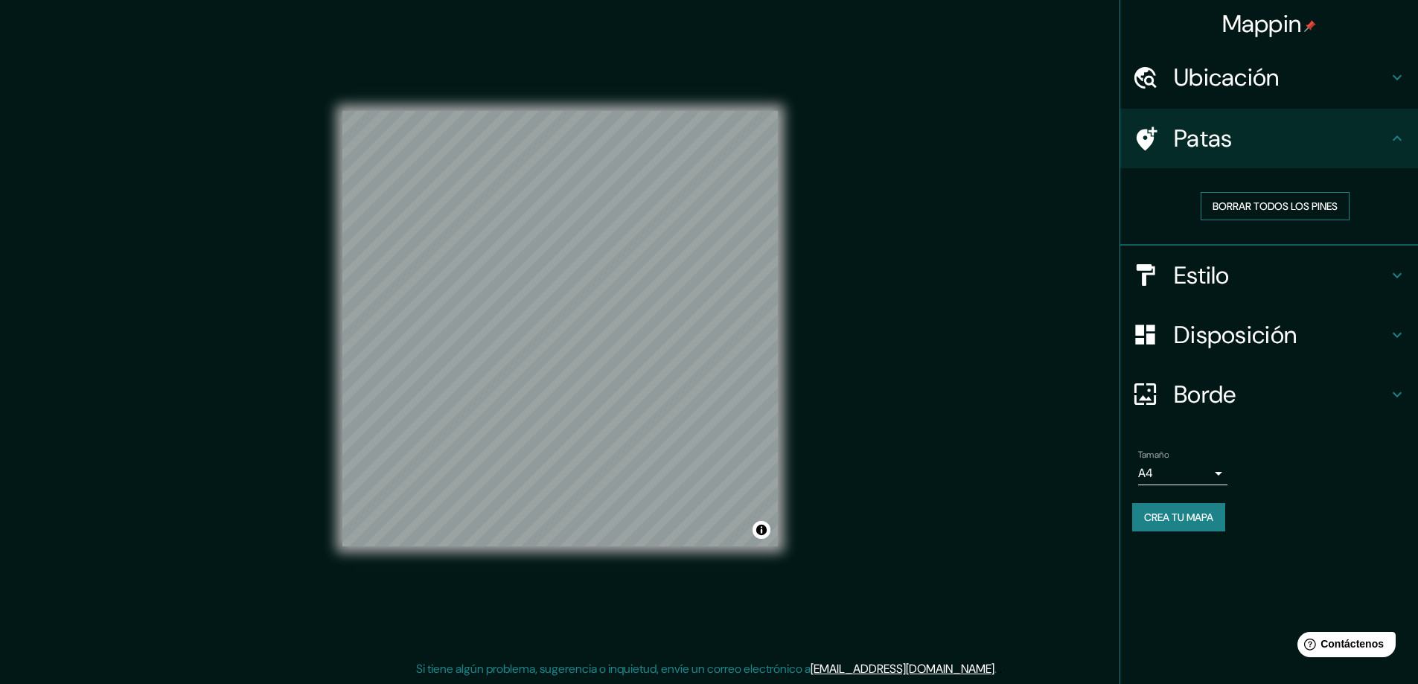
click at [1332, 205] on font "Borrar todos los pines" at bounding box center [1275, 206] width 125 height 13
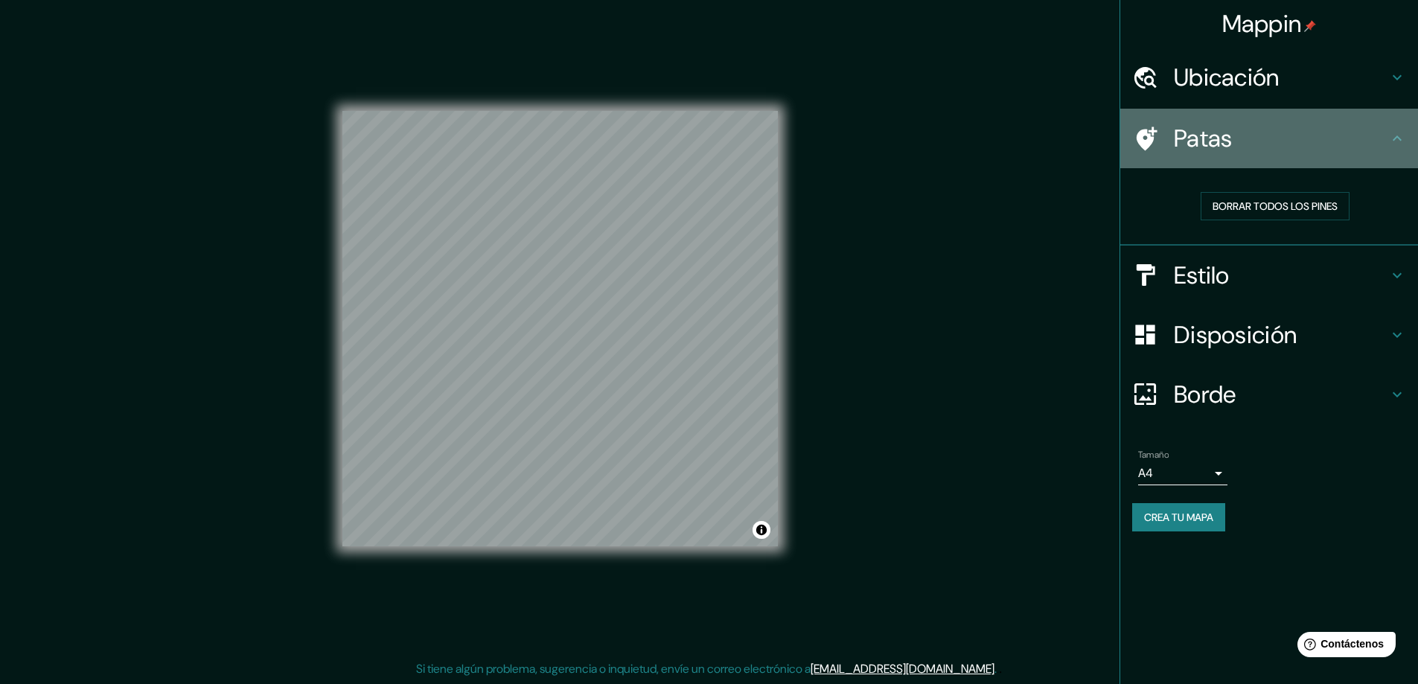
click at [1303, 146] on h4 "Patas" at bounding box center [1281, 139] width 214 height 30
click at [1390, 133] on icon at bounding box center [1397, 139] width 18 height 18
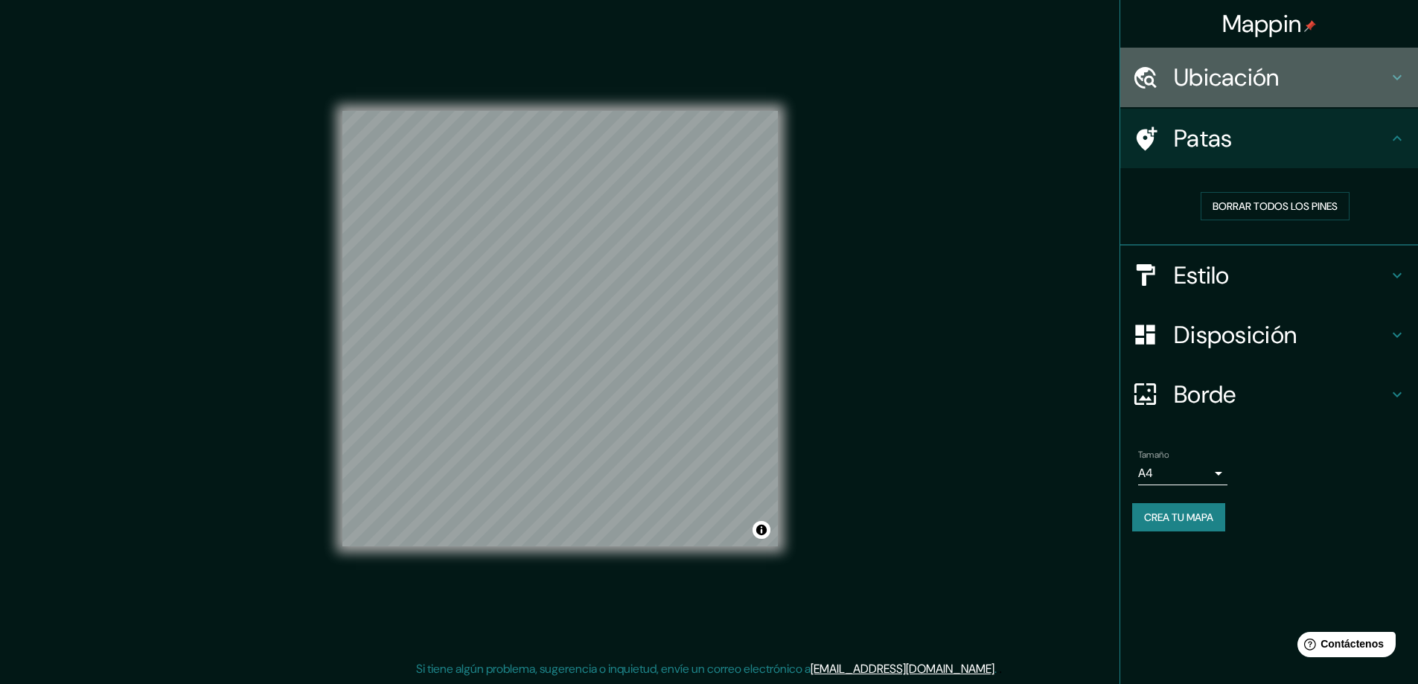
click at [1402, 68] on icon at bounding box center [1397, 77] width 18 height 18
